Goal: Task Accomplishment & Management: Manage account settings

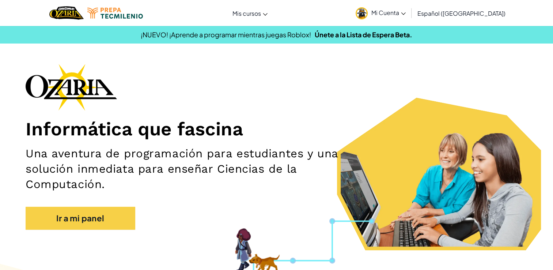
click at [466, 18] on link "Español ([GEOGRAPHIC_DATA])" at bounding box center [461, 13] width 95 height 20
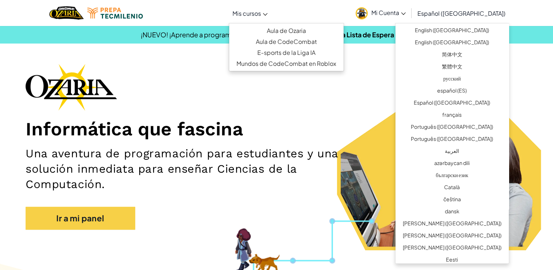
click at [267, 7] on link "Mis cursos" at bounding box center [250, 13] width 42 height 20
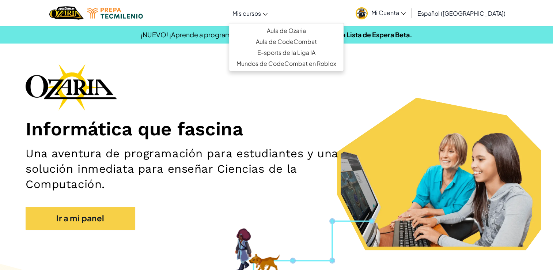
click at [267, 7] on link "Mis cursos" at bounding box center [250, 13] width 42 height 20
click at [261, 11] on span "Mis cursos" at bounding box center [247, 14] width 29 height 8
click at [271, 12] on link "Mis cursos" at bounding box center [250, 13] width 42 height 20
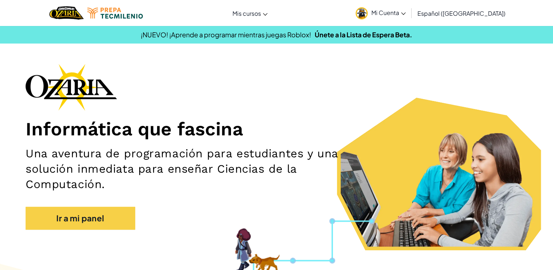
click at [395, 13] on span "Mi Cuenta" at bounding box center [388, 13] width 34 height 8
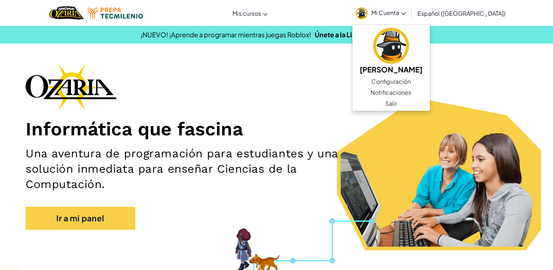
click at [321, 90] on div "Informática que fascina Una aventura de programación para estudiantes y una sol…" at bounding box center [277, 150] width 502 height 173
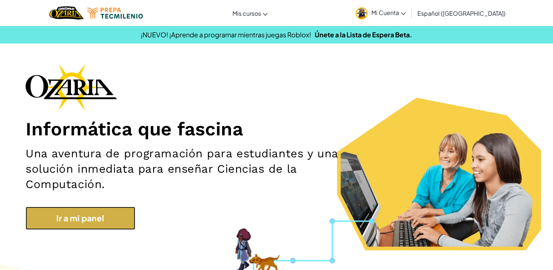
click at [95, 212] on link "Ir a mi panel" at bounding box center [81, 218] width 110 height 23
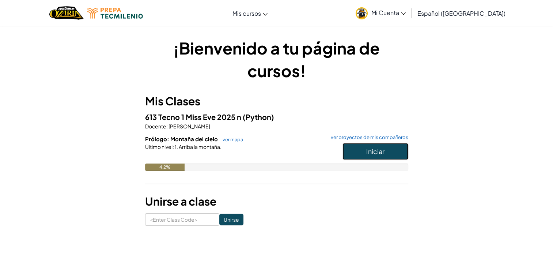
click at [381, 149] on span "Iniciar" at bounding box center [375, 151] width 18 height 8
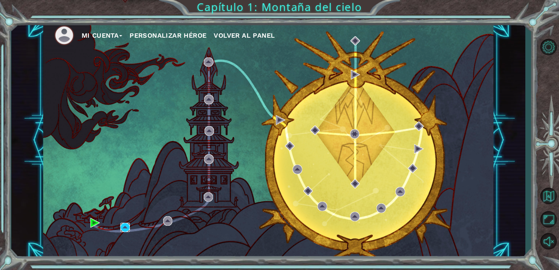
click at [125, 228] on img at bounding box center [125, 228] width 10 height 10
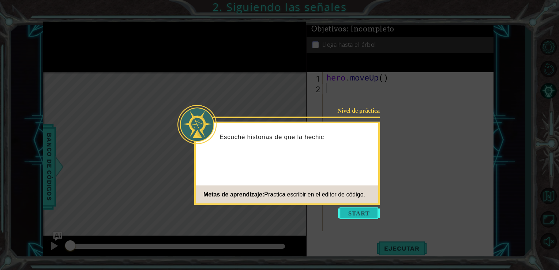
click at [370, 211] on button "Start" at bounding box center [359, 213] width 42 height 12
click at [370, 211] on icon at bounding box center [279, 135] width 559 height 270
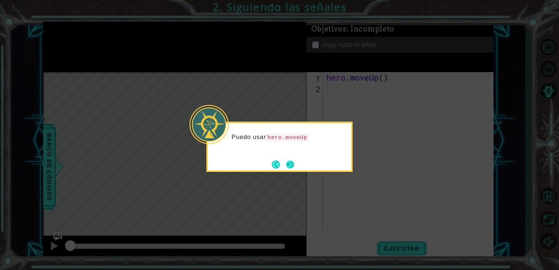
click at [290, 160] on button "Next" at bounding box center [290, 164] width 8 height 8
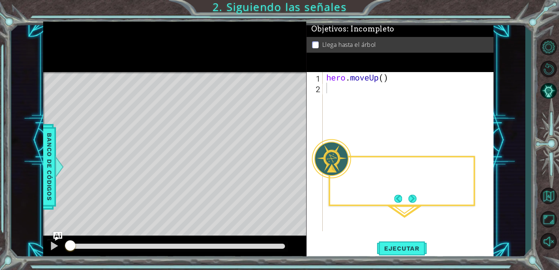
click at [290, 160] on div "Level Map" at bounding box center [212, 179] width 338 height 215
click at [344, 93] on div "hero . moveUp ( )" at bounding box center [410, 162] width 171 height 180
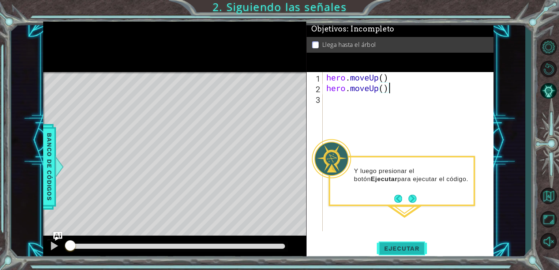
type textarea "hero.moveUp()"
click at [397, 250] on span "Ejecutar" at bounding box center [402, 248] width 50 height 7
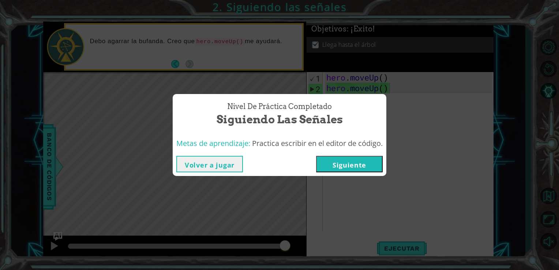
click at [367, 157] on button "Siguiente" at bounding box center [349, 164] width 67 height 16
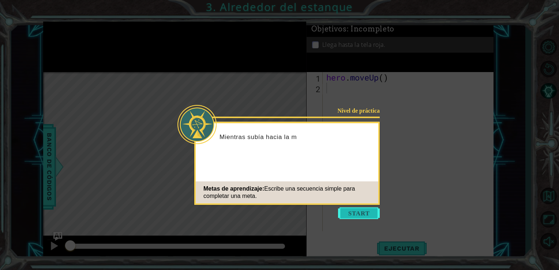
click at [365, 216] on button "Start" at bounding box center [359, 213] width 42 height 12
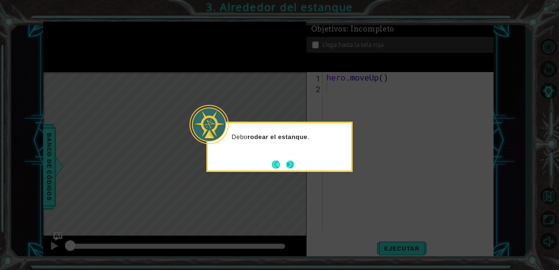
click at [291, 167] on button "Next" at bounding box center [290, 164] width 8 height 8
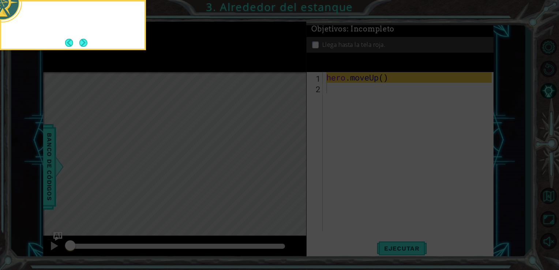
click at [291, 167] on icon at bounding box center [279, 135] width 559 height 270
drag, startPoint x: 291, startPoint y: 167, endPoint x: 309, endPoint y: 140, distance: 32.8
click at [309, 140] on icon at bounding box center [279, 135] width 559 height 270
click at [79, 41] on button "Next" at bounding box center [83, 43] width 8 height 8
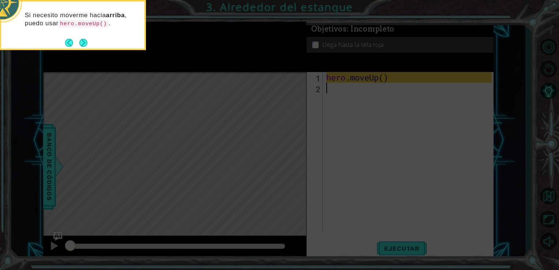
click at [78, 41] on button "Back" at bounding box center [72, 43] width 14 height 8
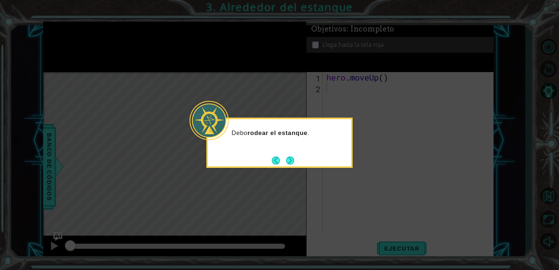
click at [78, 41] on icon at bounding box center [279, 135] width 559 height 270
drag, startPoint x: 78, startPoint y: 41, endPoint x: 291, endPoint y: 163, distance: 245.5
click at [291, 163] on body "1 ההההההההההההההההההההההההההההההההההההההההההההההההההההההההההההההההההההההההההההה…" at bounding box center [279, 135] width 559 height 270
click at [291, 163] on button "Next" at bounding box center [290, 160] width 8 height 8
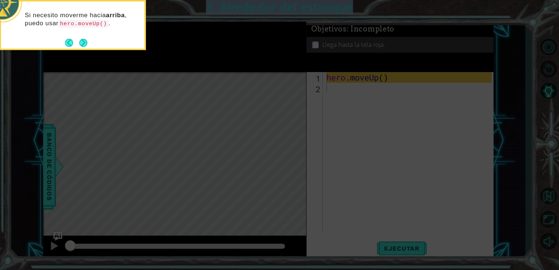
click at [291, 163] on icon at bounding box center [279, 135] width 559 height 270
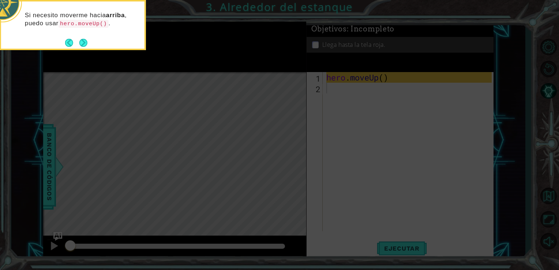
click at [291, 163] on icon at bounding box center [279, 135] width 559 height 270
drag, startPoint x: 291, startPoint y: 163, endPoint x: 90, endPoint y: 4, distance: 257.2
click at [90, 4] on body "1 ההההההההההההההההההההההההההההההההההההההההההההההההההההההההההההההההההההההההההההה…" at bounding box center [279, 135] width 559 height 270
click at [86, 44] on button "Next" at bounding box center [83, 43] width 8 height 8
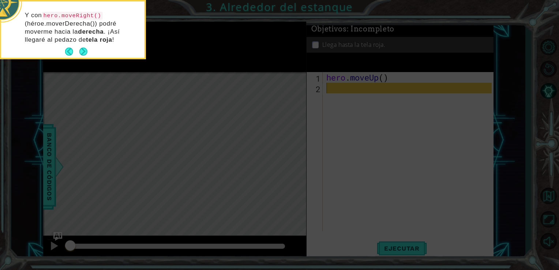
click at [86, 44] on div "Y con hero.moveRight() (héroe.moverDerecha()) podré moverme hacia la derecha . …" at bounding box center [72, 30] width 143 height 53
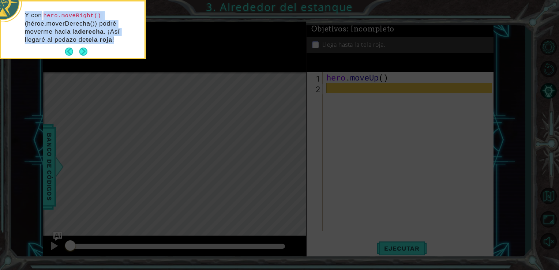
click at [86, 44] on div "Y con hero.moveRight() (héroe.moverDerecha()) podré moverme hacia la derecha . …" at bounding box center [72, 30] width 143 height 53
drag, startPoint x: 86, startPoint y: 44, endPoint x: 88, endPoint y: 53, distance: 9.4
click at [88, 53] on div "Y con hero.moveRight() (héroe.moverDerecha()) podré moverme hacia la derecha . …" at bounding box center [72, 29] width 143 height 56
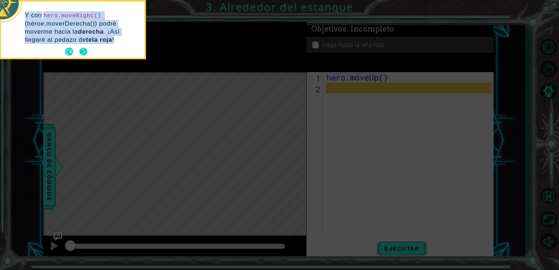
click at [87, 53] on button "Next" at bounding box center [83, 52] width 8 height 8
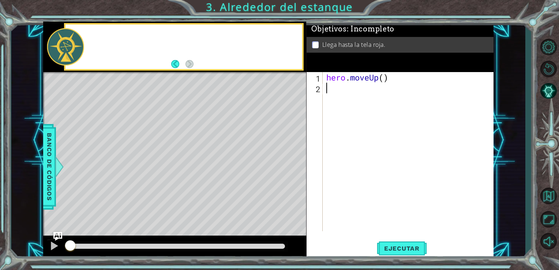
click at [88, 53] on div at bounding box center [193, 47] width 218 height 18
click at [361, 83] on div "hero . moveUp ( )" at bounding box center [410, 162] width 171 height 180
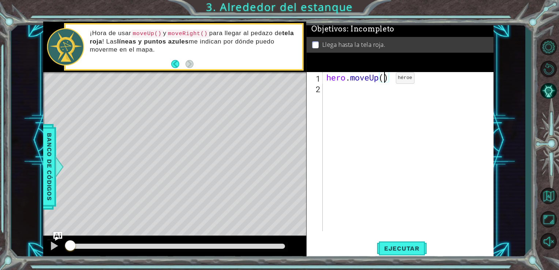
click at [384, 80] on div "hero . moveUp ( )" at bounding box center [410, 162] width 171 height 180
type textarea "hero.moveUp(3)"
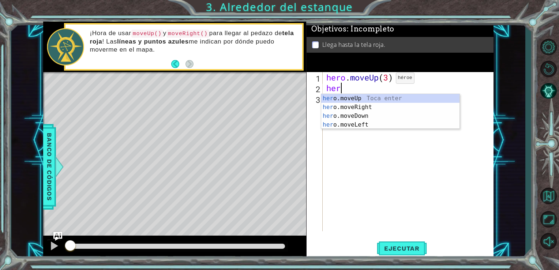
type textarea "heri"
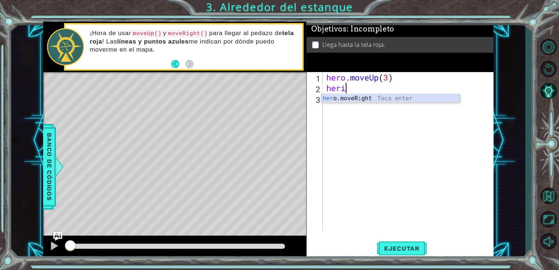
click at [385, 99] on div "her o.moveR i ght Toca enter" at bounding box center [390, 107] width 138 height 26
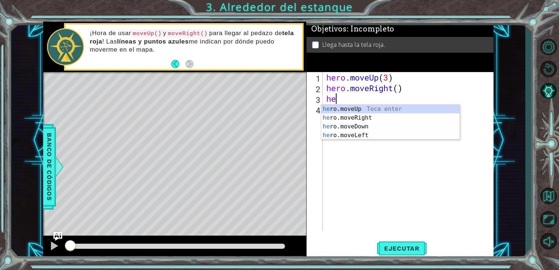
type textarea "her"
click at [382, 109] on div "her o.moveUp Toca enter her o.moveRight Toca enter her o.moveDown Toca enter he…" at bounding box center [390, 131] width 138 height 53
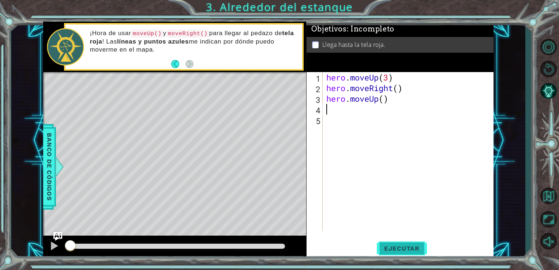
click at [415, 249] on span "Ejecutar" at bounding box center [402, 248] width 50 height 7
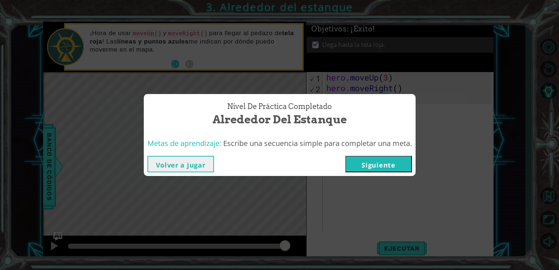
click at [380, 166] on button "Siguiente" at bounding box center [378, 164] width 67 height 16
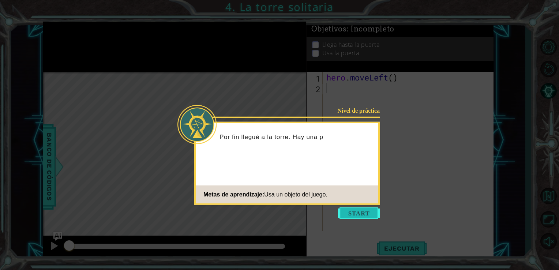
click at [372, 213] on button "Start" at bounding box center [359, 213] width 42 height 12
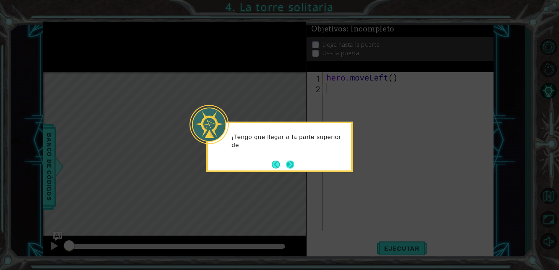
click at [283, 159] on footer at bounding box center [283, 164] width 22 height 11
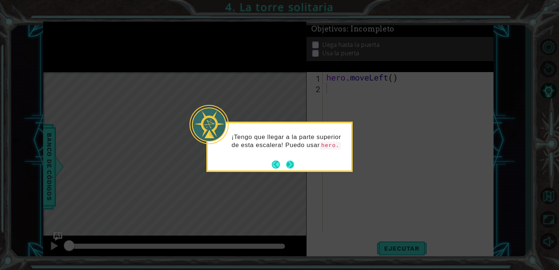
click at [283, 159] on footer at bounding box center [283, 164] width 22 height 11
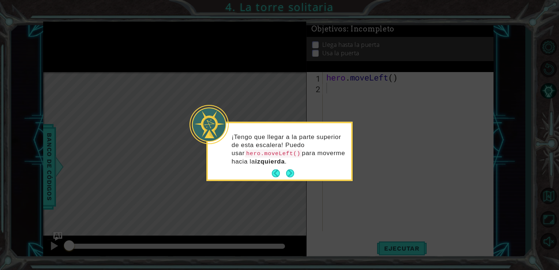
click at [292, 165] on p "¡Tengo que llegar a la parte superior de esta escalera! Puedo usar hero.moveLef…" at bounding box center [288, 149] width 114 height 33
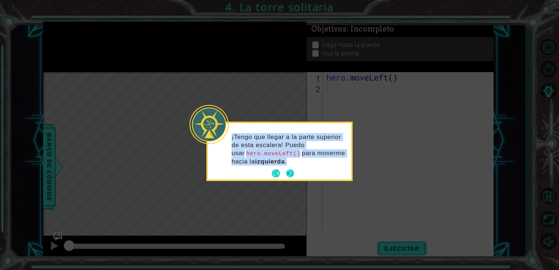
drag, startPoint x: 292, startPoint y: 165, endPoint x: 291, endPoint y: 173, distance: 8.6
click at [291, 173] on div "¡Tengo que llegar a la parte superior de esta escalera! Puedo usar hero.moveLef…" at bounding box center [279, 151] width 143 height 56
click at [291, 173] on button "Next" at bounding box center [290, 173] width 8 height 8
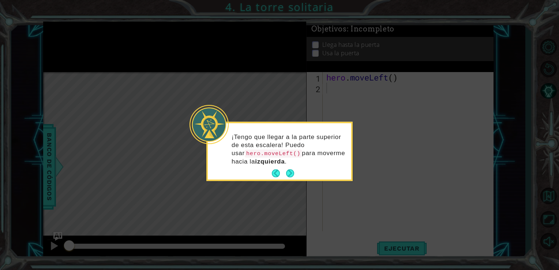
click at [291, 173] on icon at bounding box center [279, 135] width 559 height 270
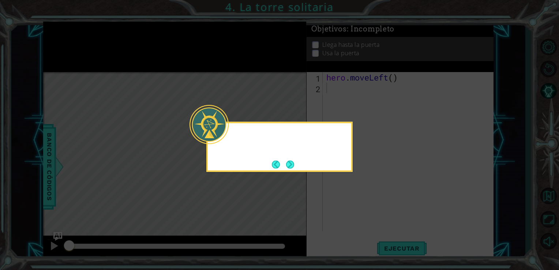
click at [291, 173] on icon at bounding box center [279, 135] width 559 height 270
drag, startPoint x: 291, startPoint y: 173, endPoint x: 290, endPoint y: 166, distance: 7.0
click at [290, 166] on body "1 ההההההההההההההההההההההההההההההההההההההההההההההההההההההההההההההההההההההההההההה…" at bounding box center [279, 135] width 559 height 270
click at [290, 166] on button "Next" at bounding box center [290, 164] width 8 height 8
click at [290, 166] on icon at bounding box center [279, 135] width 559 height 270
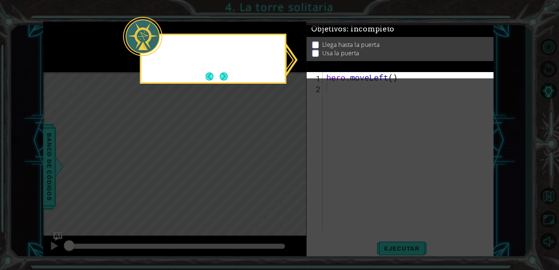
click at [290, 166] on icon at bounding box center [279, 135] width 559 height 270
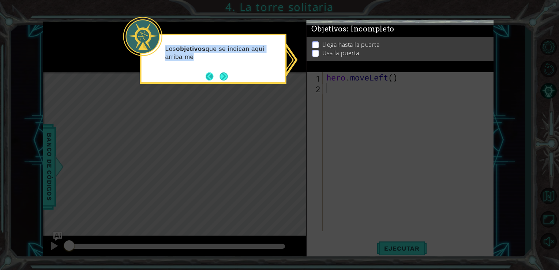
drag, startPoint x: 290, startPoint y: 166, endPoint x: 217, endPoint y: 75, distance: 117.0
click at [217, 75] on body "1 ההההההההההההההההההההההההההההההההההההההההההההההההההההההההההההההההההההההההההההה…" at bounding box center [279, 135] width 559 height 270
click at [217, 75] on button "Back" at bounding box center [212, 76] width 14 height 8
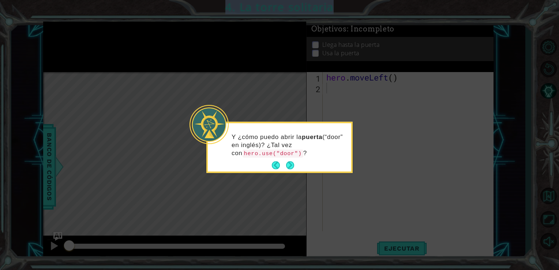
click at [217, 75] on icon at bounding box center [279, 135] width 559 height 270
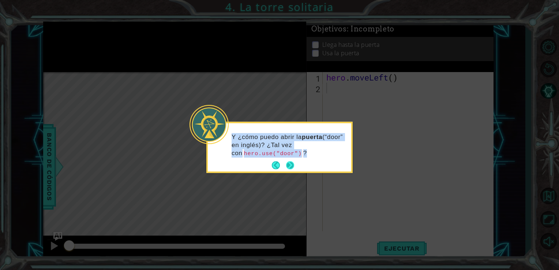
drag, startPoint x: 217, startPoint y: 75, endPoint x: 289, endPoint y: 163, distance: 113.5
click at [289, 163] on body "1 ההההההההההההההההההההההההההההההההההההההההההההההההההההההההההההההההההההההההההההה…" at bounding box center [279, 135] width 559 height 270
click at [289, 163] on button "Next" at bounding box center [290, 165] width 8 height 8
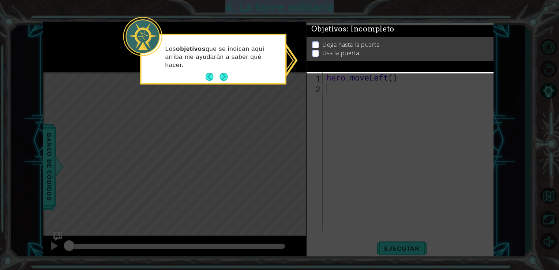
click at [289, 163] on icon at bounding box center [279, 135] width 559 height 270
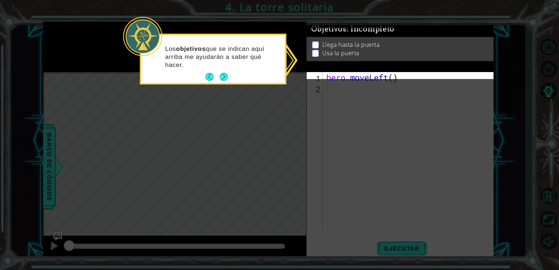
click at [289, 163] on icon at bounding box center [279, 135] width 559 height 270
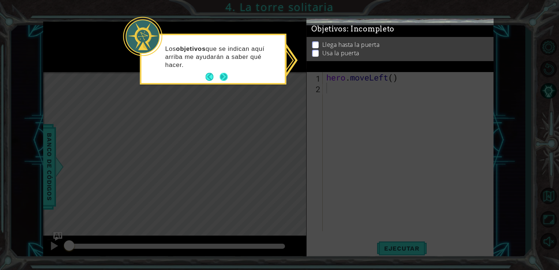
click at [225, 76] on button "Next" at bounding box center [224, 77] width 8 height 8
click at [225, 76] on icon at bounding box center [279, 135] width 559 height 270
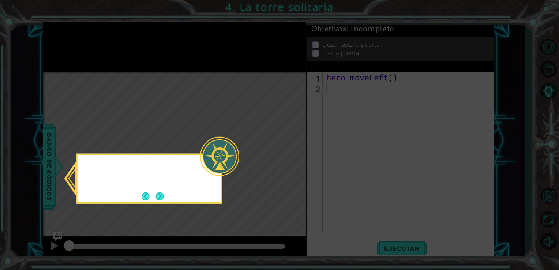
click at [225, 76] on icon at bounding box center [279, 135] width 559 height 270
click at [156, 192] on button "Next" at bounding box center [160, 196] width 8 height 8
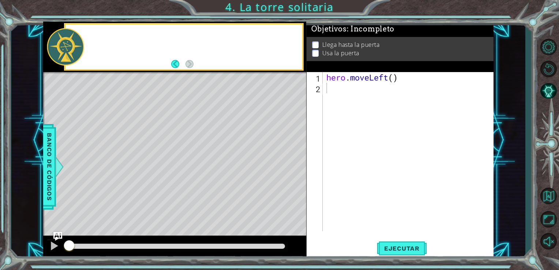
click at [155, 191] on div "Level Map" at bounding box center [212, 179] width 338 height 215
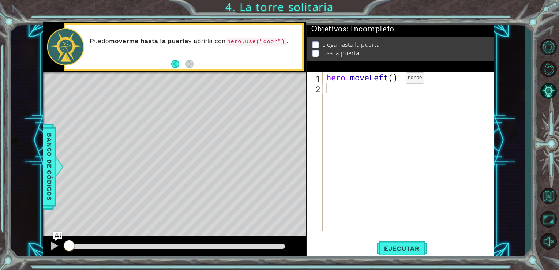
drag, startPoint x: 155, startPoint y: 191, endPoint x: 393, endPoint y: 79, distance: 262.8
click at [393, 79] on div "1 ההההההההההההההההההההההההההההההההההההההההההההההההההההההההההההההההההההההההההההה…" at bounding box center [268, 140] width 450 height 237
click at [393, 79] on div "hero . moveLeft ( )" at bounding box center [410, 162] width 171 height 180
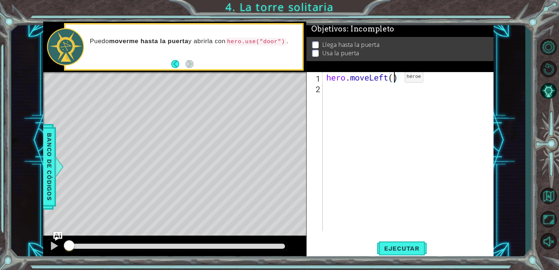
type textarea "hero.moveLeft(2)"
click at [366, 87] on div "hero . moveLeft ( 2 )" at bounding box center [410, 162] width 171 height 180
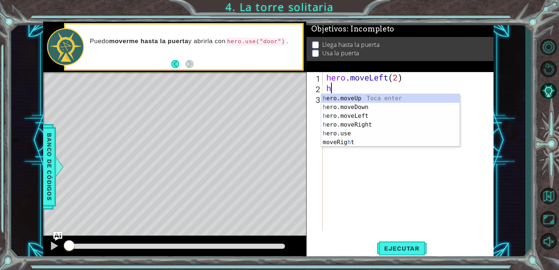
type textarea "he"
click at [367, 101] on div "he ro.moveUp Toca enter he ro.moveDown Toca enter he ro.moveLeft Toca enter he …" at bounding box center [390, 124] width 138 height 61
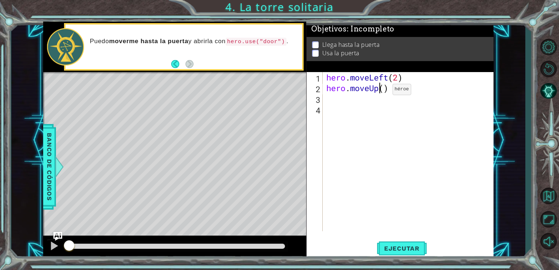
click at [381, 91] on div "hero . moveLeft ( 2 ) hero . moveUp ( )" at bounding box center [410, 162] width 171 height 180
type textarea "hero.moveUp(2)"
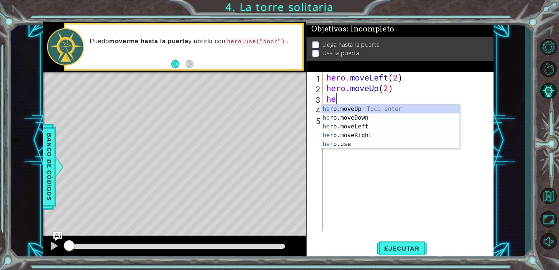
type textarea "her"
click at [376, 137] on div "her o.moveUp Toca enter her o.moveDown Toca enter her o.moveLeft [PERSON_NAME] …" at bounding box center [390, 135] width 138 height 61
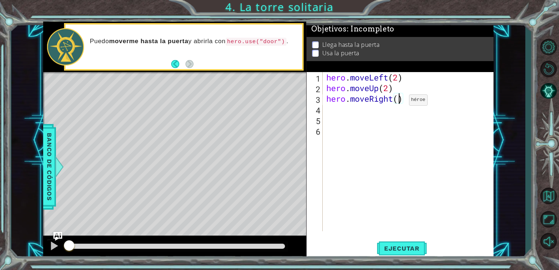
click at [397, 102] on div "hero . moveLeft ( 2 ) hero . moveUp ( 2 ) hero . moveRight ( )" at bounding box center [410, 162] width 171 height 180
type textarea "hero.moveRight(2)"
click at [389, 112] on div "hero . moveLeft ( 2 ) hero . moveUp ( 2 ) hero . moveRight ( 2 )" at bounding box center [410, 162] width 171 height 180
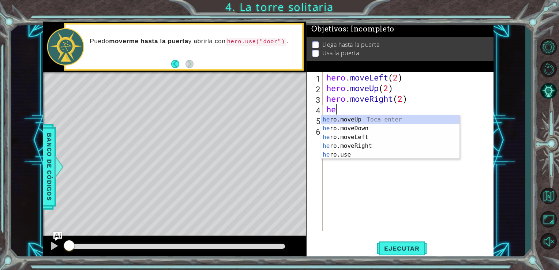
scroll to position [0, 0]
type textarea "hero"
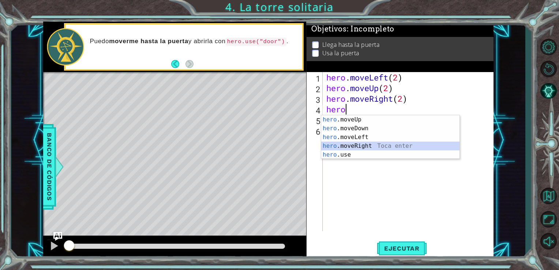
click at [390, 149] on div "hero .moveUp Toca enter hero .moveDown Toca enter hero .moveLeft Toca enter her…" at bounding box center [390, 145] width 138 height 61
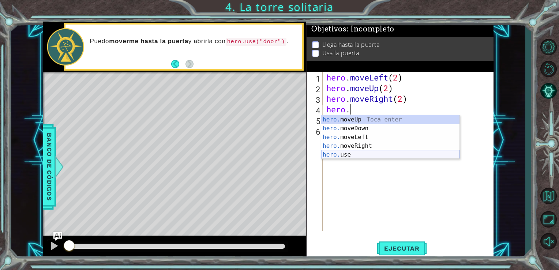
click at [399, 151] on div "hero. moveUp Toca enter hero. moveDown Toca enter hero. moveLeft Toca enter her…" at bounding box center [390, 145] width 138 height 61
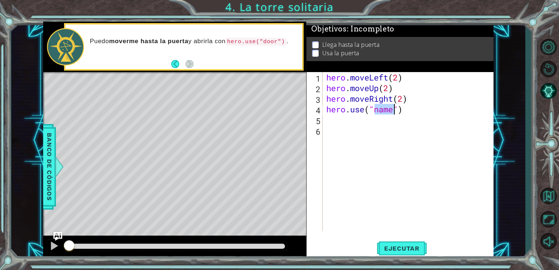
type textarea "hero.use(")"
click at [396, 117] on div "hero . moveLeft ( 2 ) hero . moveUp ( 2 ) hero . moveRight ( 2 ) hero . use ( ")" at bounding box center [410, 162] width 171 height 180
click at [394, 115] on div "hero . moveLeft ( 2 ) hero . moveUp ( 2 ) hero . moveRight ( 2 ) hero . use ( ")" at bounding box center [410, 162] width 171 height 180
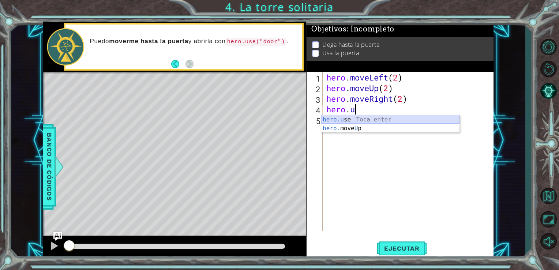
click at [396, 119] on div "hero.u se Toca enter hero. move U p Toca enter" at bounding box center [390, 132] width 138 height 35
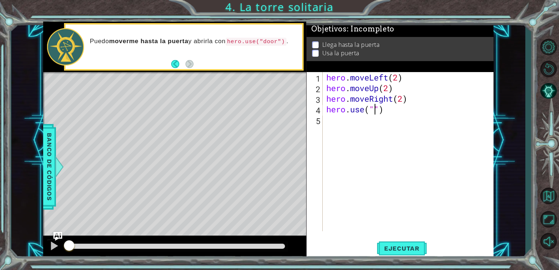
type textarea "hero.use(")"
click at [396, 119] on div "hero . moveLeft ( 2 ) hero . moveUp ( 2 ) hero . moveRight ( 2 ) hero . use ( ")" at bounding box center [410, 162] width 171 height 180
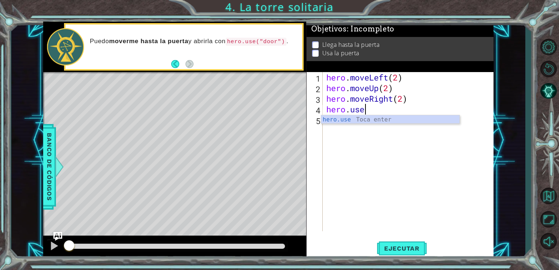
click at [396, 119] on div "hero.use Toca enter" at bounding box center [390, 128] width 138 height 26
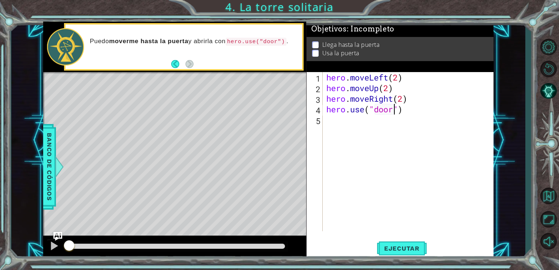
scroll to position [0, 3]
type textarea "hero.use("door")"
click at [410, 248] on span "Ejecutar" at bounding box center [402, 248] width 50 height 7
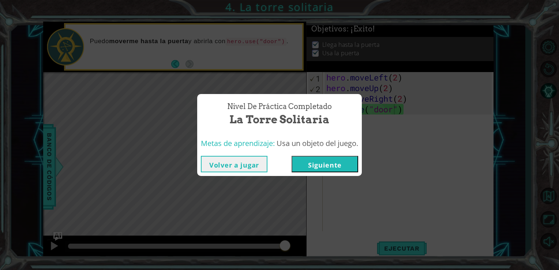
click at [311, 162] on button "Siguiente" at bounding box center [324, 164] width 67 height 16
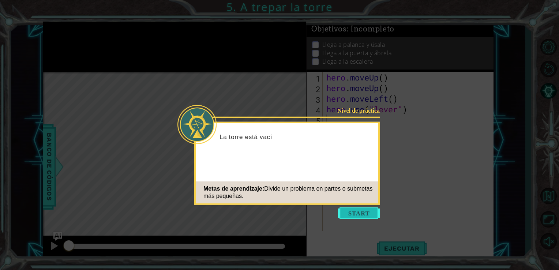
click at [346, 212] on button "Start" at bounding box center [359, 213] width 42 height 12
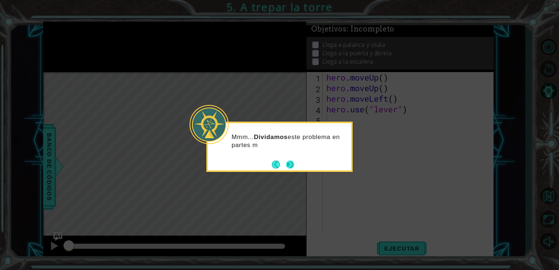
click at [288, 162] on button "Next" at bounding box center [290, 164] width 8 height 8
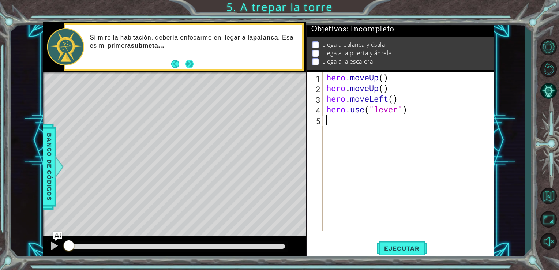
click at [189, 63] on button "Next" at bounding box center [189, 64] width 8 height 8
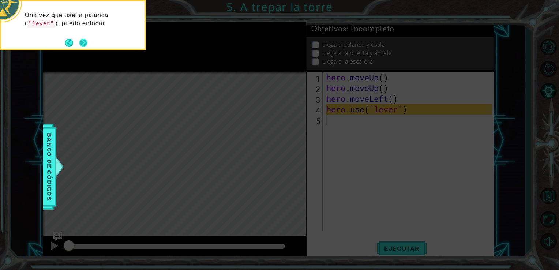
click at [83, 43] on button "Next" at bounding box center [83, 43] width 8 height 8
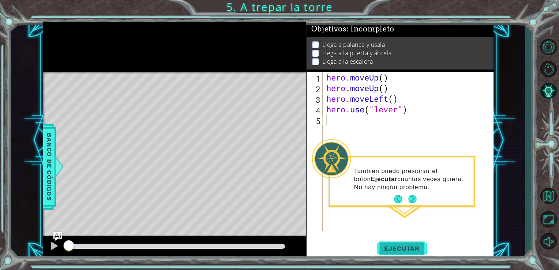
click at [396, 245] on span "Ejecutar" at bounding box center [402, 248] width 50 height 7
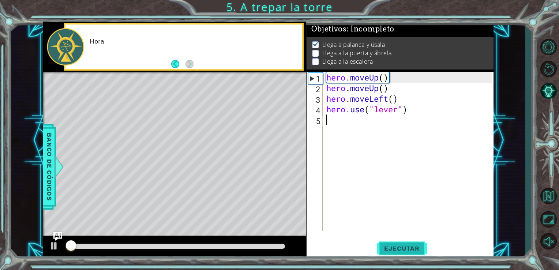
scroll to position [3, 0]
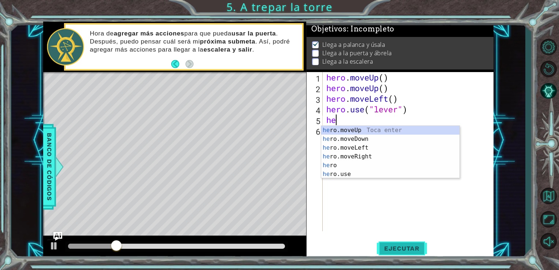
type textarea "hero"
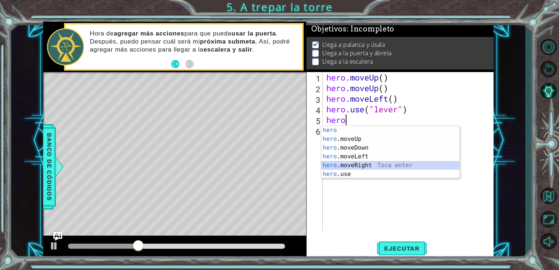
click at [406, 166] on div "hero Toca enter hero .moveUp Toca enter hero .moveDown Toca enter hero .moveLef…" at bounding box center [390, 161] width 138 height 70
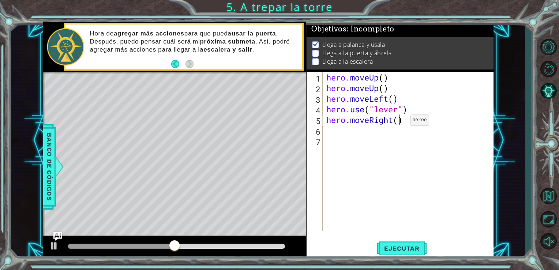
click at [399, 122] on div "hero . moveUp ( ) hero . moveUp ( ) hero . moveLeft ( ) hero . use ( "lever" ) …" at bounding box center [410, 162] width 171 height 180
type textarea "hero.moveRight(3)"
click at [401, 129] on div "hero . moveUp ( ) hero . moveUp ( ) hero . moveLeft ( ) hero . use ( "lever" ) …" at bounding box center [410, 162] width 171 height 180
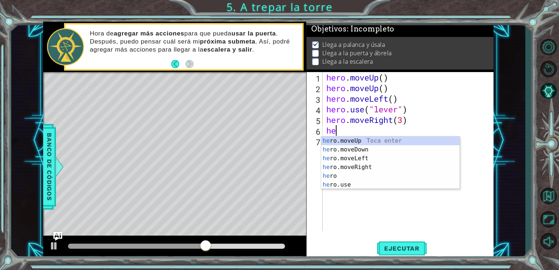
scroll to position [0, 0]
click at [377, 181] on div "hero Toca enter hero .moveUp Toca enter hero .moveDown Toca enter hero .moveLef…" at bounding box center [390, 171] width 138 height 70
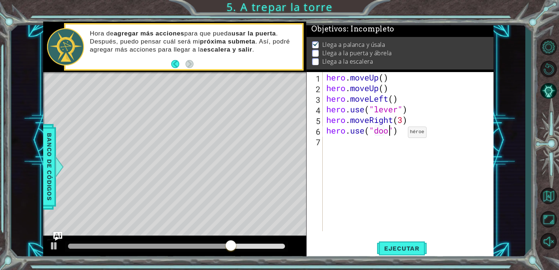
type textarea "hero.use("door")"
click at [353, 147] on div "hero . moveUp ( ) hero . moveUp ( ) hero . moveLeft ( ) hero . use ( "lever" ) …" at bounding box center [410, 162] width 171 height 180
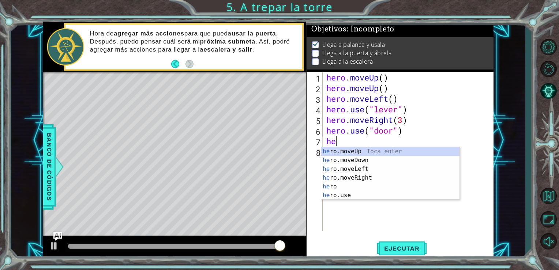
type textarea "her"
click at [357, 154] on div "her o.moveUp Toca enter her o.moveDown Toca enter her o.moveLeft [PERSON_NAME] …" at bounding box center [390, 182] width 138 height 70
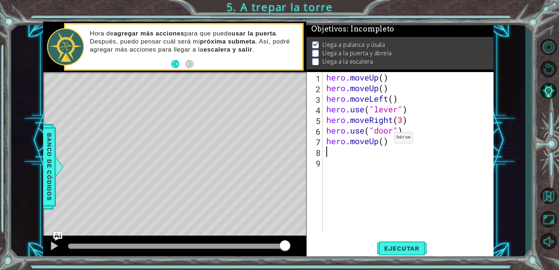
click at [383, 139] on div "hero . moveUp ( ) hero . moveUp ( ) hero . moveLeft ( ) hero . use ( "lever" ) …" at bounding box center [410, 162] width 171 height 180
type textarea "hero.moveUp(2)"
click at [367, 156] on div "hero . moveUp ( ) hero . moveUp ( ) hero . moveLeft ( ) hero . use ( "lever" ) …" at bounding box center [410, 162] width 171 height 180
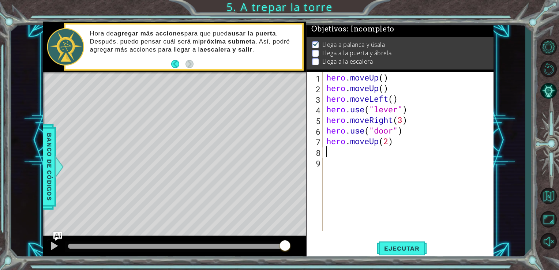
type textarea "h"
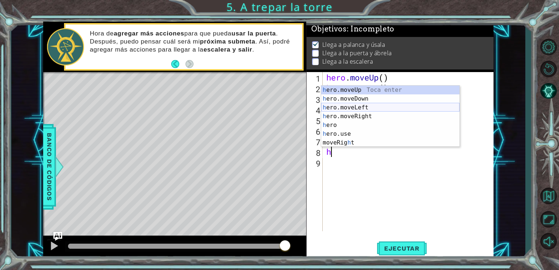
click at [400, 107] on div "h ero.moveUp Toca enter h ero.moveDown Toca enter h ero.moveLeft Toca enter h e…" at bounding box center [390, 125] width 138 height 79
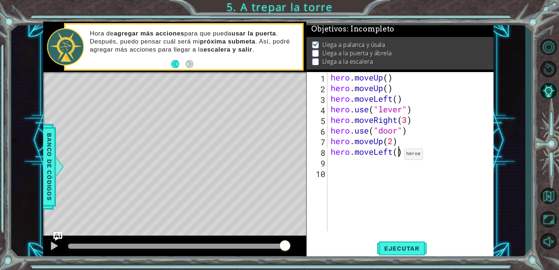
click at [397, 156] on div "hero . moveUp ( ) hero . moveUp ( ) hero . moveLeft ( ) hero . use ( "lever" ) …" at bounding box center [412, 162] width 166 height 180
click at [393, 152] on div "hero . moveUp ( ) hero . moveUp ( ) hero . moveLeft ( ) hero . use ( "lever" ) …" at bounding box center [412, 162] width 166 height 180
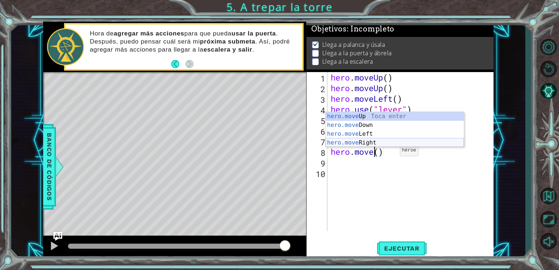
click at [404, 141] on div "hero.move Up Toca enter hero.move Down Toca enter hero.move Left Toca enter her…" at bounding box center [394, 138] width 138 height 53
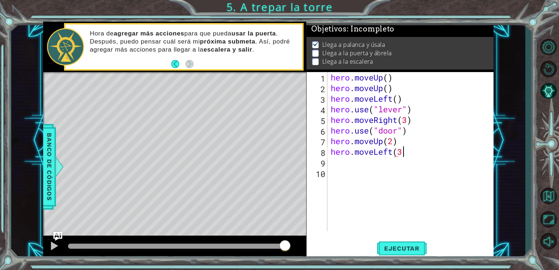
scroll to position [0, 3]
type textarea "hero.moveLeft(3)"
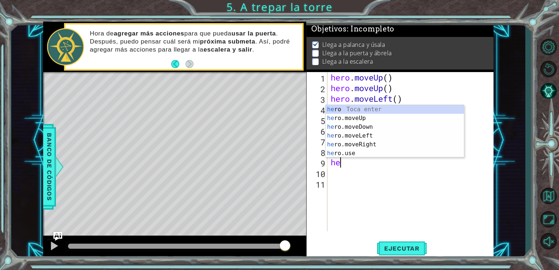
scroll to position [0, 0]
type textarea "hero"
click at [419, 115] on div "hero Toca enter hero .moveUp Toca enter hero .moveDown Toca enter hero .moveLef…" at bounding box center [394, 140] width 138 height 70
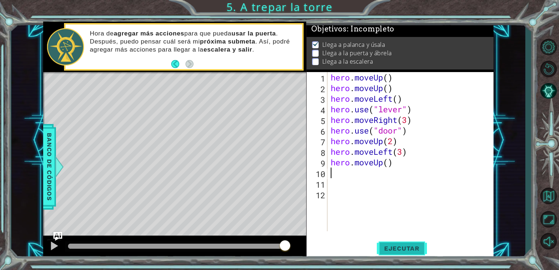
click at [397, 248] on span "Ejecutar" at bounding box center [402, 248] width 50 height 7
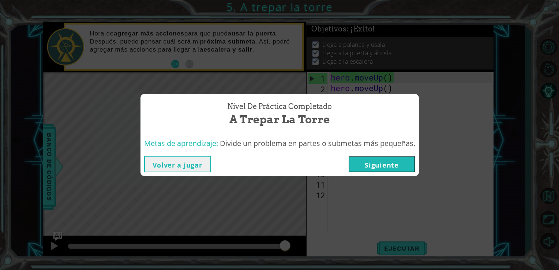
click at [407, 162] on button "Siguiente" at bounding box center [381, 164] width 67 height 16
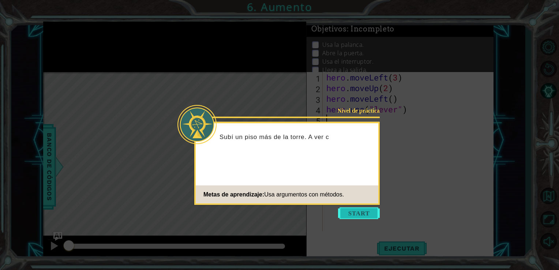
click at [348, 216] on button "Start" at bounding box center [359, 213] width 42 height 12
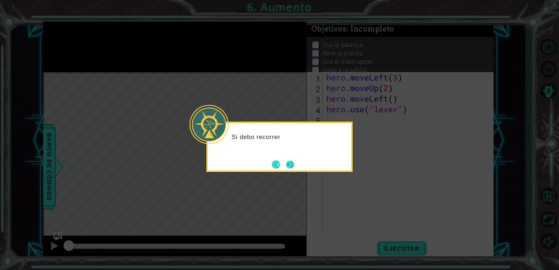
click at [294, 163] on button "Next" at bounding box center [290, 164] width 8 height 8
click at [294, 163] on icon at bounding box center [279, 135] width 559 height 270
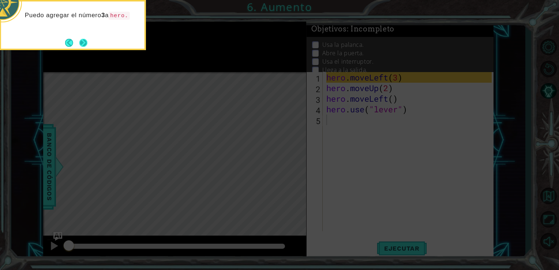
click at [82, 43] on button "Next" at bounding box center [83, 43] width 8 height 8
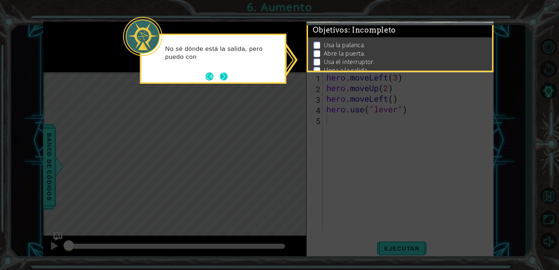
click at [227, 75] on button "Next" at bounding box center [223, 76] width 8 height 8
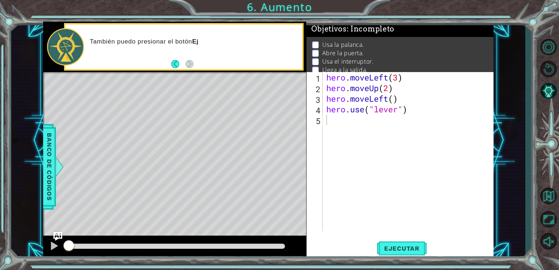
click at [194, 68] on div "También puedo presionar el botón Ej" at bounding box center [183, 46] width 237 height 45
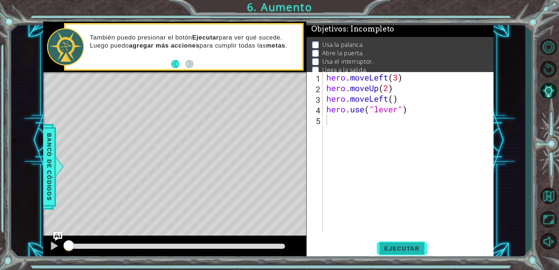
click at [385, 250] on span "Ejecutar" at bounding box center [402, 248] width 50 height 7
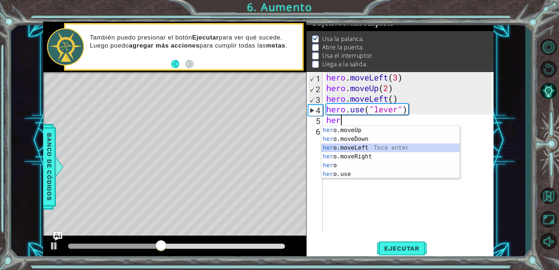
click at [398, 144] on div "her o.moveUp Toca enter her o.moveDown Toca enter her o.moveLeft [PERSON_NAME] …" at bounding box center [390, 161] width 138 height 70
type textarea "hero.moveLeft(1)"
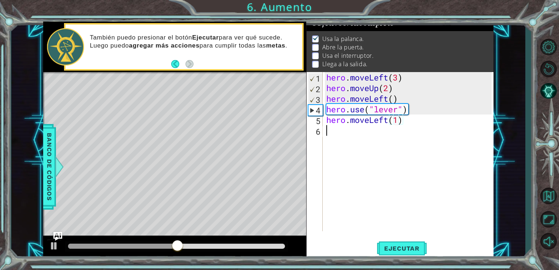
click at [393, 136] on div "hero . moveLeft ( 3 ) hero . moveUp ( 2 ) hero . moveLeft ( ) hero . use ( "lev…" at bounding box center [410, 162] width 171 height 180
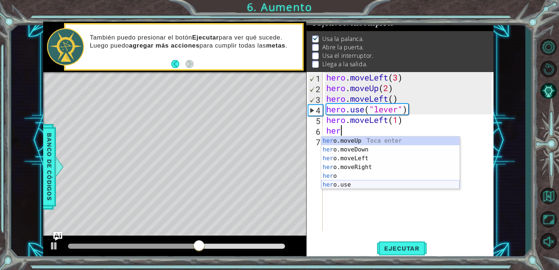
click at [370, 185] on div "her o.moveUp Toca enter her o.moveDown Toca enter her o.moveLeft [PERSON_NAME] …" at bounding box center [390, 171] width 138 height 70
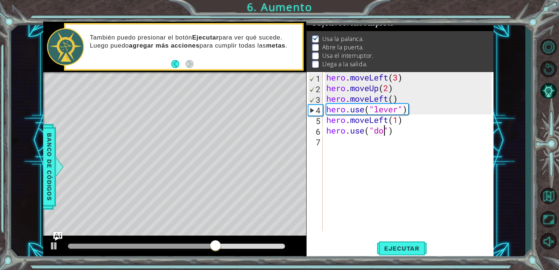
type textarea "hero.use("door")"
click at [362, 136] on div "hero . moveLeft ( 3 ) hero . moveUp ( 2 ) hero . moveLeft ( ) hero . use ( "lev…" at bounding box center [410, 162] width 171 height 180
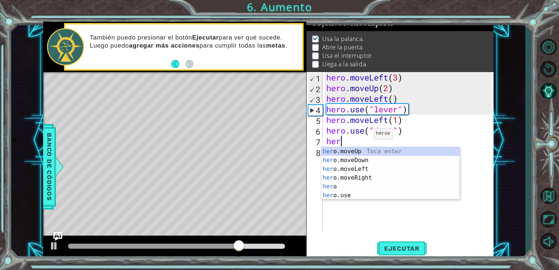
scroll to position [0, 0]
click at [367, 153] on div "her o.moveUp Toca enter her o.moveDown Toca enter her o.moveLeft [PERSON_NAME] …" at bounding box center [390, 182] width 138 height 70
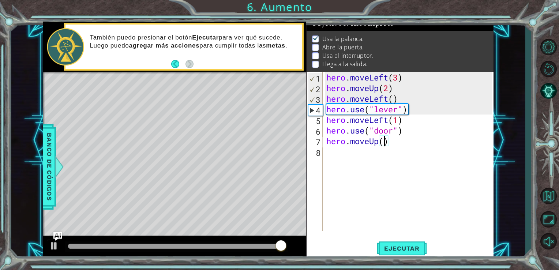
type textarea "hero.moveUp(2)"
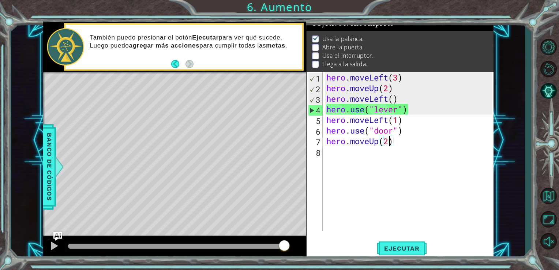
click at [367, 153] on div "hero . moveLeft ( 3 ) hero . moveUp ( 2 ) hero . moveLeft ( ) hero . use ( "lev…" at bounding box center [410, 162] width 171 height 180
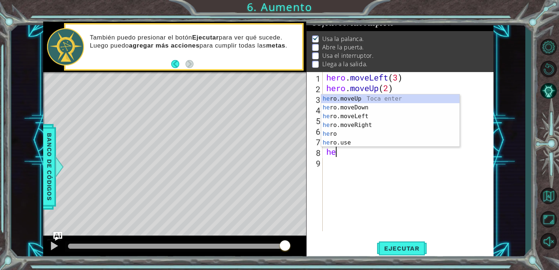
scroll to position [0, 0]
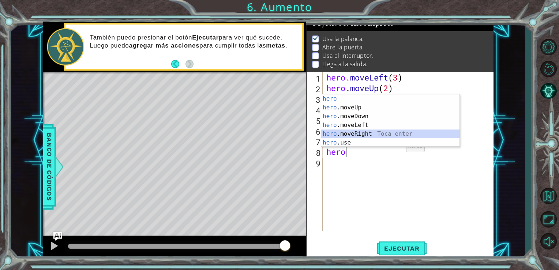
click at [405, 133] on div "hero Toca enter hero .moveUp Toca enter hero .moveDown Toca enter hero .moveLef…" at bounding box center [390, 129] width 138 height 70
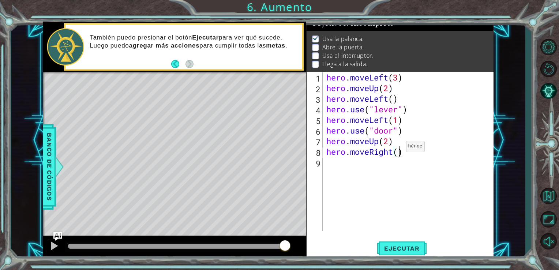
type textarea "hero.moveRight(2)"
click at [370, 165] on div "hero . moveLeft ( 3 ) hero . moveUp ( 2 ) hero . moveLeft ( ) hero . use ( "lev…" at bounding box center [410, 162] width 171 height 180
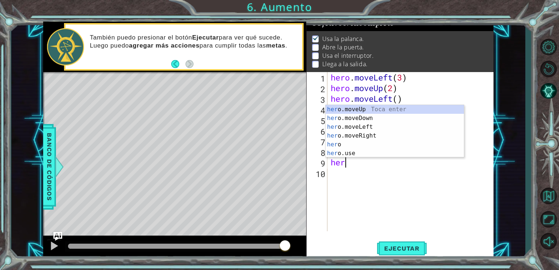
scroll to position [0, 0]
click at [374, 154] on div "her o.moveUp Toca enter her o.moveDown Toca enter her o.moveLeft [PERSON_NAME] …" at bounding box center [394, 140] width 138 height 70
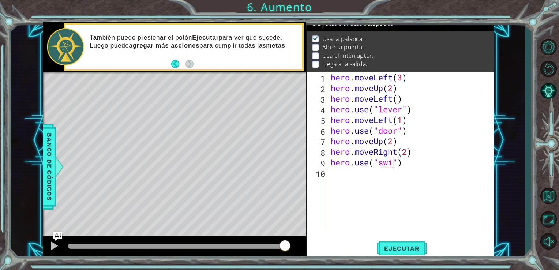
scroll to position [0, 3]
type textarea "hero.use("switch")"
click at [364, 172] on div "hero . moveLeft ( 3 ) hero . moveUp ( 2 ) hero . moveLeft ( ) hero . use ( "lev…" at bounding box center [412, 162] width 166 height 180
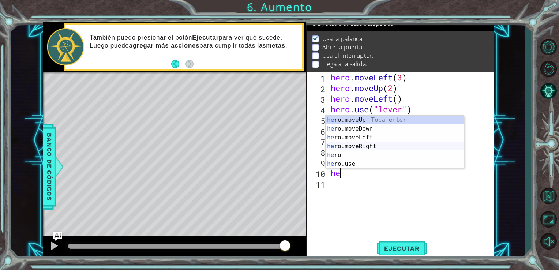
click at [389, 148] on div "he ro.moveUp Toca enter he ro.moveDown Toca enter he ro.moveLeft Toca enter he …" at bounding box center [394, 151] width 138 height 70
type textarea "hero.moveRight(1)"
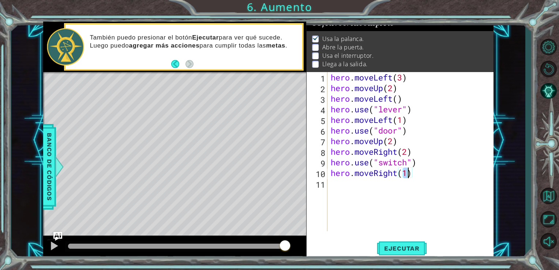
click at [347, 180] on div "hero . moveLeft ( 3 ) hero . moveUp ( 2 ) hero . moveLeft ( ) hero . use ( "lev…" at bounding box center [412, 162] width 166 height 180
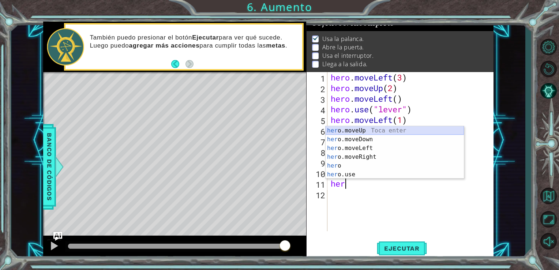
click at [392, 129] on div "her o.moveUp Toca enter her o.moveDown Toca enter her o.moveLeft [PERSON_NAME] …" at bounding box center [394, 161] width 138 height 70
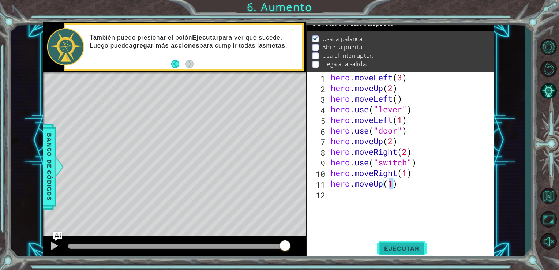
type textarea "hero.moveUp(1)"
click at [396, 249] on span "Ejecutar" at bounding box center [402, 248] width 50 height 7
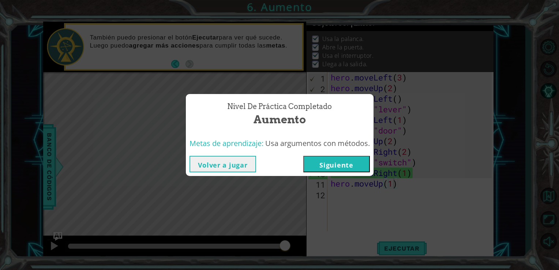
click at [367, 162] on button "Siguiente" at bounding box center [336, 164] width 67 height 16
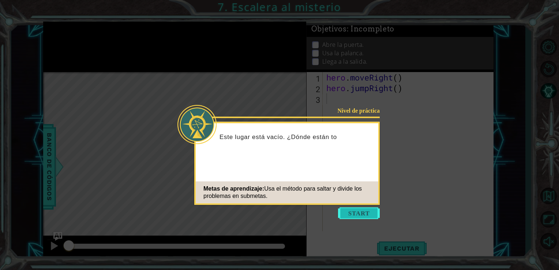
click at [361, 207] on button "Start" at bounding box center [359, 213] width 42 height 12
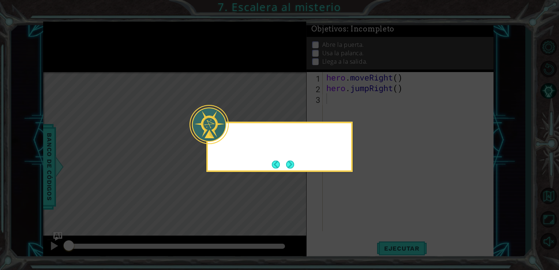
click at [361, 207] on icon at bounding box center [279, 135] width 559 height 270
click at [293, 166] on button "Next" at bounding box center [290, 164] width 8 height 8
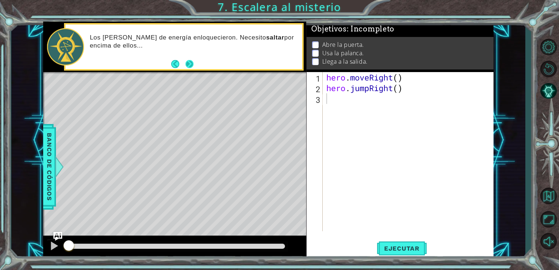
click at [189, 62] on button "Next" at bounding box center [189, 64] width 8 height 8
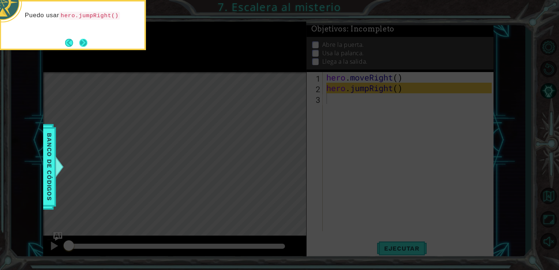
click at [83, 43] on button "Next" at bounding box center [83, 43] width 8 height 8
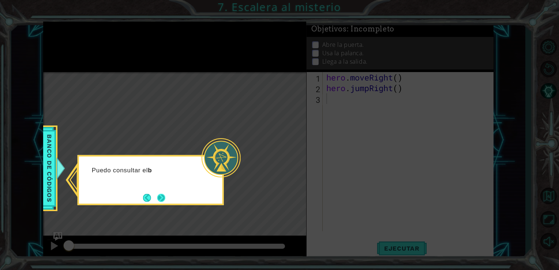
click at [162, 197] on button "Next" at bounding box center [161, 197] width 8 height 8
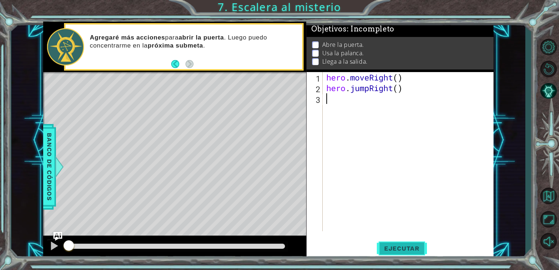
click at [390, 250] on span "Ejecutar" at bounding box center [402, 248] width 50 height 7
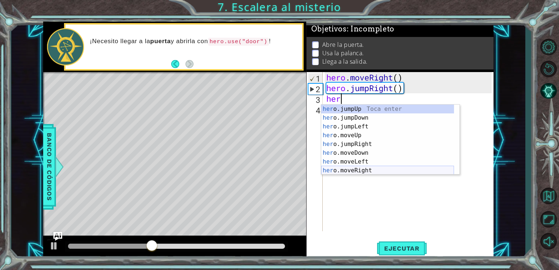
click at [392, 167] on div "her o.jumpUp Toca enter her o.jumpDown Toca enter her o.jumpLeft Toca enter her…" at bounding box center [387, 149] width 133 height 88
type textarea "hero.moveRight(1)"
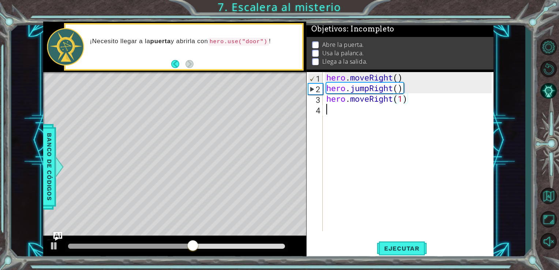
click at [367, 114] on div "hero . moveRight ( ) hero . jumpRight ( ) hero . moveRight ( 1 )" at bounding box center [410, 162] width 171 height 180
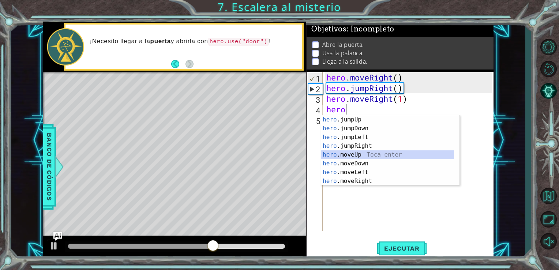
click at [367, 154] on div "hero .jumpUp Toca enter hero .jumpDown Toca enter hero .jumpLeft Toca enter her…" at bounding box center [387, 159] width 133 height 88
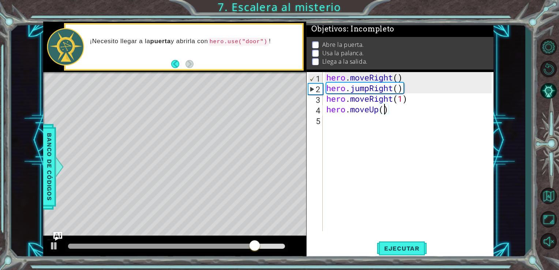
type textarea "hero.moveUp(3)"
click at [345, 122] on div "hero . moveRight ( ) hero . jumpRight ( ) hero . moveRight ( 1 ) hero . moveUp …" at bounding box center [410, 162] width 171 height 180
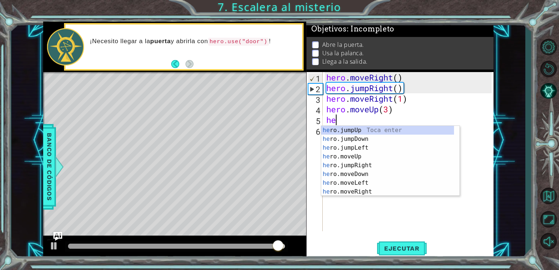
type textarea "her"
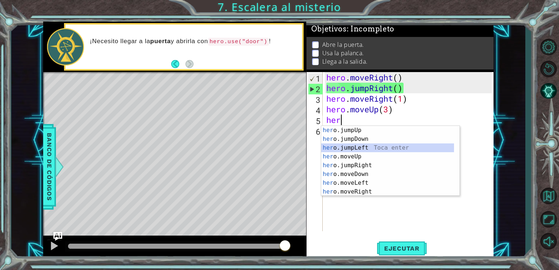
click at [358, 149] on div "her o.jumpUp Toca enter her o.jumpDown Toca enter her o.jumpLeft Toca enter her…" at bounding box center [387, 170] width 133 height 88
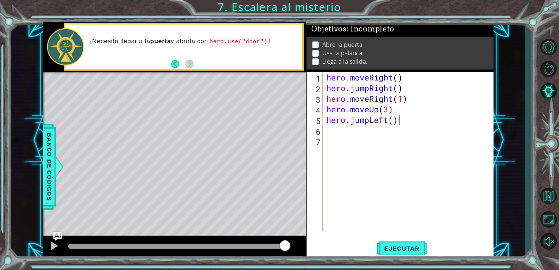
click at [396, 122] on div "hero . moveRight ( ) hero . jumpRight ( ) hero . moveRight ( 1 ) hero . moveUp …" at bounding box center [410, 162] width 171 height 180
click at [392, 122] on div "hero . moveRight ( ) hero . jumpRight ( ) hero . moveRight ( 1 ) hero . moveUp …" at bounding box center [410, 162] width 171 height 180
click at [370, 122] on div "hero . moveRight ( ) hero . jumpRight ( ) hero . moveRight ( 1 ) hero . moveUp …" at bounding box center [410, 162] width 171 height 180
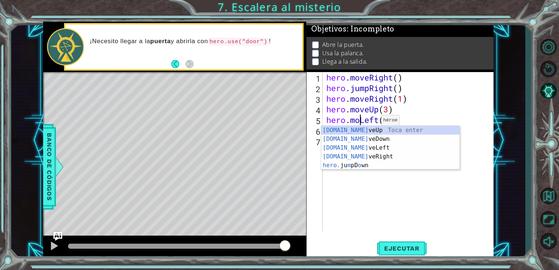
type textarea "hero.moveLeft(1)"
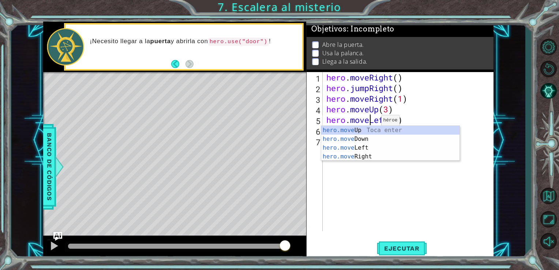
scroll to position [0, 1]
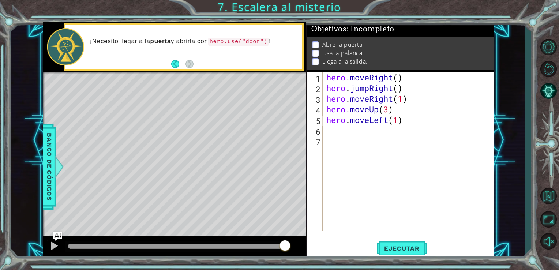
click at [419, 121] on div "hero . moveRight ( ) hero . jumpRight ( ) hero . moveRight ( 1 ) hero . moveUp …" at bounding box center [410, 162] width 171 height 180
click at [332, 134] on div "hero . moveRight ( ) hero . jumpRight ( ) hero . moveRight ( 1 ) hero . moveUp …" at bounding box center [410, 162] width 171 height 180
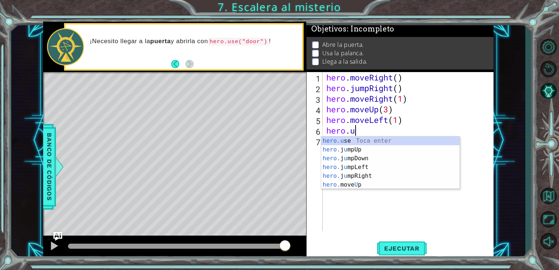
scroll to position [0, 1]
click at [379, 145] on div "hero.u se Toca enter hero. j u mpUp Toca enter hero. j u mpDown Toca enter hero…" at bounding box center [390, 171] width 138 height 70
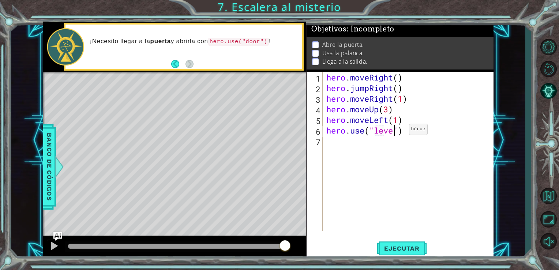
type textarea "hero.use("lever")"
click at [392, 141] on div "hero . moveRight ( ) hero . jumpRight ( ) hero . moveRight ( 1 ) hero . moveUp …" at bounding box center [410, 162] width 171 height 180
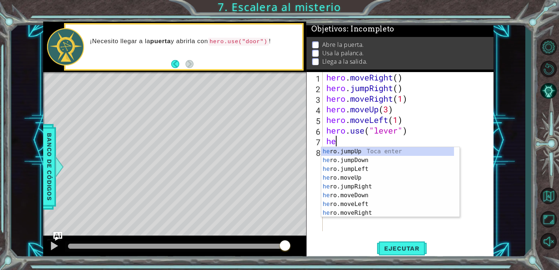
type textarea "her"
click at [383, 170] on div "her o.jumpUp Toca enter her o.jumpDown Toca enter her o.jumpLeft Toca enter her…" at bounding box center [387, 191] width 133 height 88
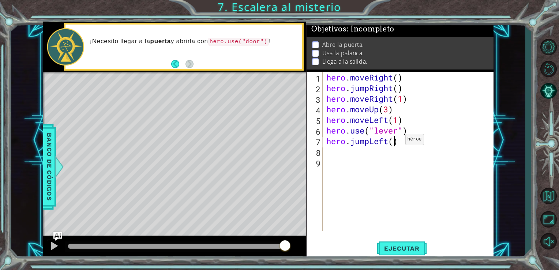
click at [394, 141] on div "hero . moveRight ( ) hero . jumpRight ( ) hero . moveRight ( 1 ) hero . moveUp …" at bounding box center [410, 162] width 171 height 180
click at [368, 142] on div "hero . moveRight ( ) hero . jumpRight ( ) hero . moveRight ( 1 ) hero . moveUp …" at bounding box center [410, 162] width 171 height 180
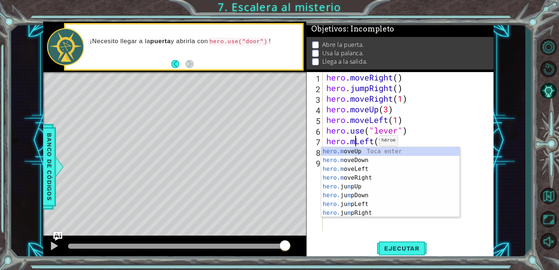
scroll to position [0, 1]
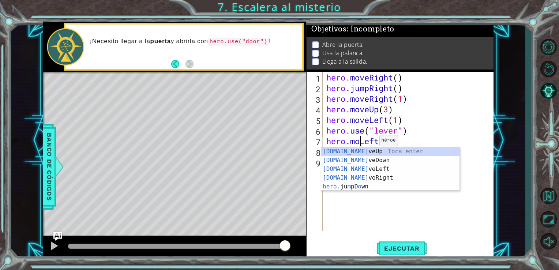
type textarea "hero.moveLeft(2)"
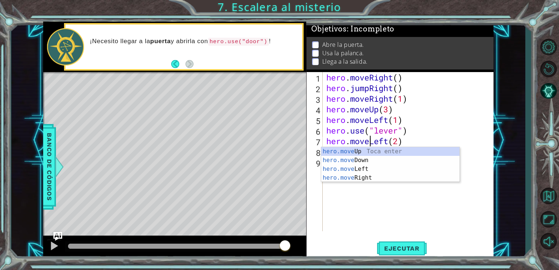
click at [403, 144] on div "hero . moveRight ( ) hero . jumpRight ( ) hero . moveRight ( 1 ) hero . moveUp …" at bounding box center [410, 162] width 171 height 180
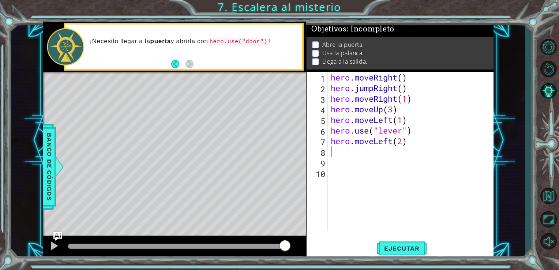
scroll to position [0, 0]
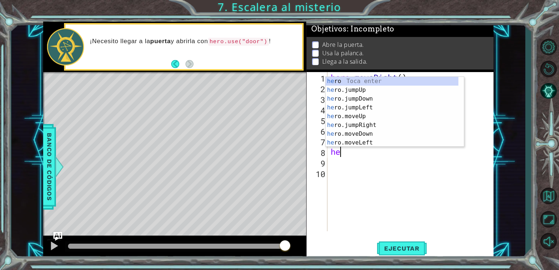
type textarea "her"
click at [424, 91] on div "her o Toca enter her o.jumpUp Toca enter her o.jumpDown Toca enter her o.jumpLe…" at bounding box center [391, 121] width 133 height 88
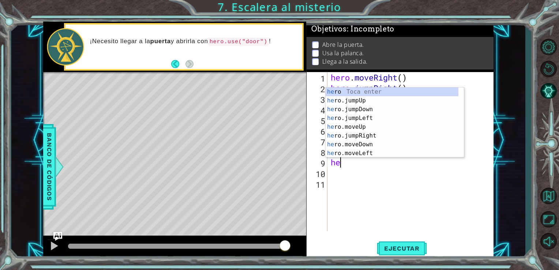
type textarea "her"
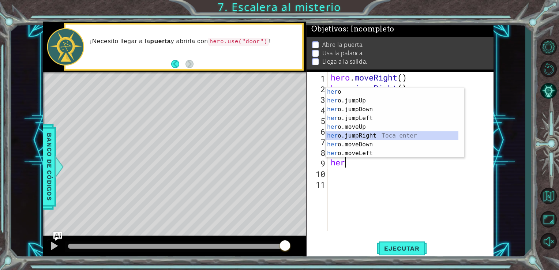
click at [392, 138] on div "her o Toca enter her o.jumpUp Toca enter her o.jumpDown Toca enter her o.jumpLe…" at bounding box center [391, 131] width 133 height 88
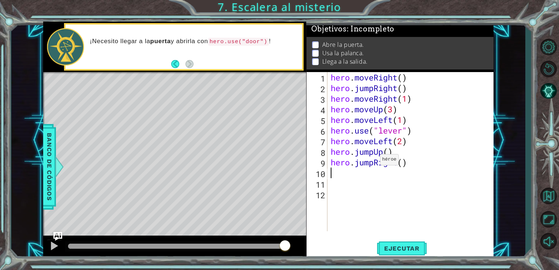
click at [373, 161] on div "hero . moveRight ( ) hero . jumpRight ( ) hero . moveRight ( 1 ) hero . moveUp …" at bounding box center [412, 162] width 166 height 180
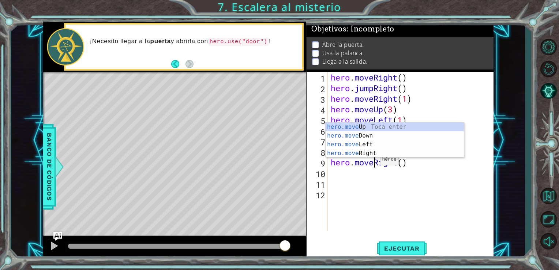
scroll to position [0, 1]
click at [403, 163] on div "hero . moveRight ( ) hero . jumpRight ( ) hero . moveRight ( 1 ) hero . moveUp …" at bounding box center [412, 162] width 166 height 180
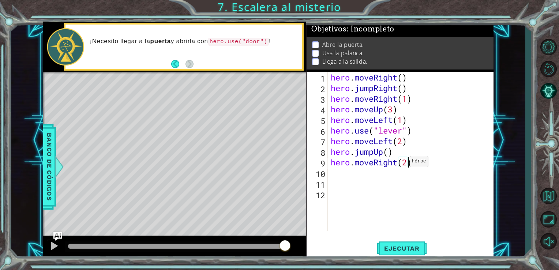
scroll to position [0, 3]
click at [399, 245] on span "Ejecutar" at bounding box center [402, 248] width 50 height 7
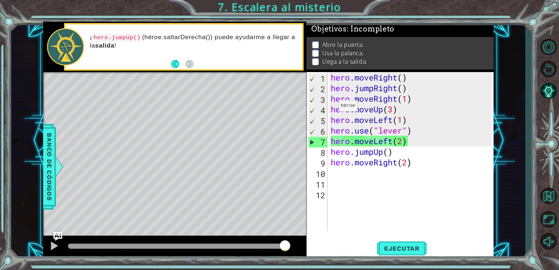
click at [332, 107] on div "hero . moveRight ( ) hero . jumpRight ( ) hero . moveRight ( 1 ) hero . moveUp …" at bounding box center [412, 162] width 166 height 180
type textarea "hero.moveUp(3)"
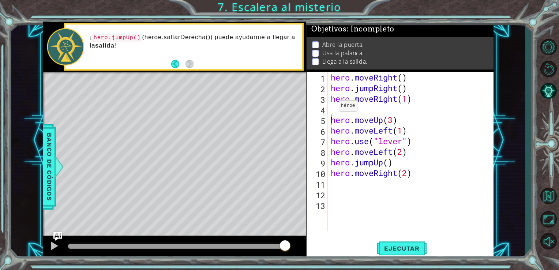
click at [332, 107] on div "hero . moveRight ( ) hero . jumpRight ( ) hero . moveRight ( 1 ) hero . moveUp …" at bounding box center [412, 162] width 166 height 180
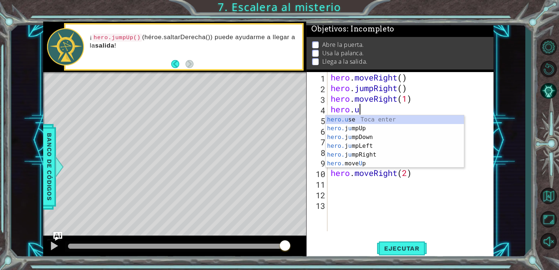
scroll to position [0, 1]
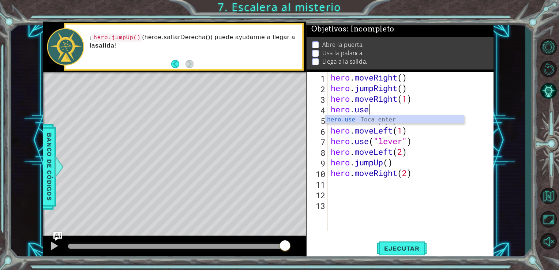
click at [351, 115] on div "hero.use Toca enter" at bounding box center [394, 128] width 138 height 26
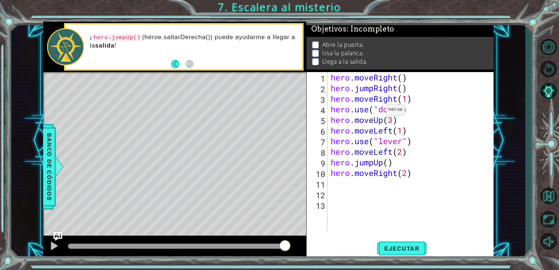
scroll to position [0, 3]
click at [407, 252] on span "Ejecutar" at bounding box center [402, 248] width 50 height 7
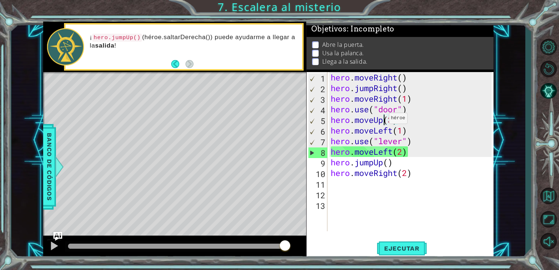
click at [382, 120] on div "hero . moveRight ( ) hero . jumpRight ( ) hero . moveRight ( 1 ) hero . use ( "…" at bounding box center [412, 162] width 166 height 180
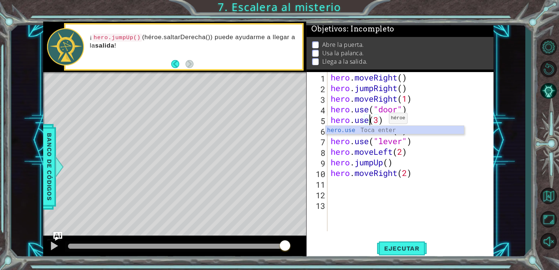
scroll to position [0, 1]
click at [393, 131] on div "hero.use Toca enter" at bounding box center [394, 139] width 138 height 26
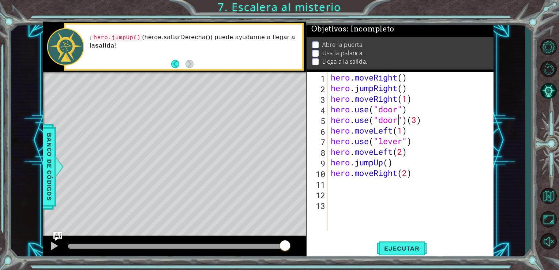
scroll to position [0, 3]
click at [425, 124] on div "hero . moveRight ( ) hero . jumpRight ( ) hero . moveRight ( 1 ) hero . use ( "…" at bounding box center [412, 162] width 166 height 180
click at [369, 110] on div "hero . moveRight ( ) hero . jumpRight ( ) hero . moveRight ( 1 ) hero . use ( "…" at bounding box center [412, 162] width 166 height 180
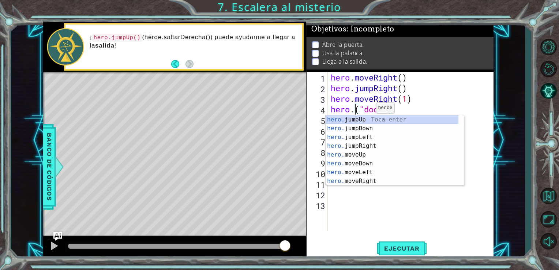
scroll to position [0, 1]
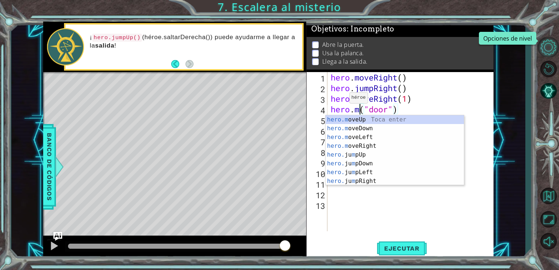
click at [553, 47] on button "Opciones de nivel" at bounding box center [547, 47] width 21 height 20
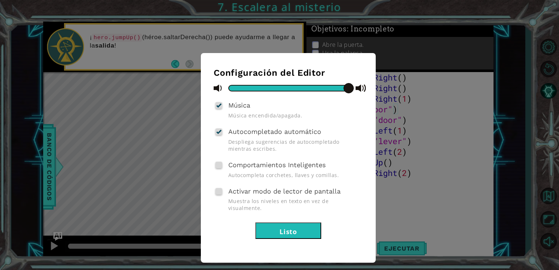
click at [304, 222] on button "Listo" at bounding box center [288, 230] width 66 height 16
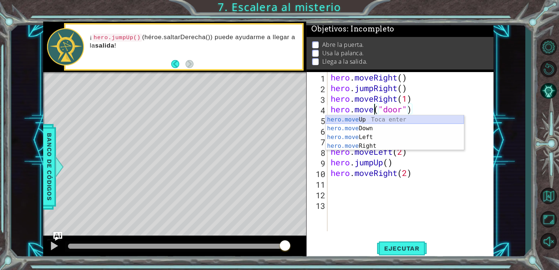
click at [366, 118] on div "hero.move Up Toca enter hero.move Down Toca enter hero.move Left Toca enter her…" at bounding box center [394, 141] width 138 height 53
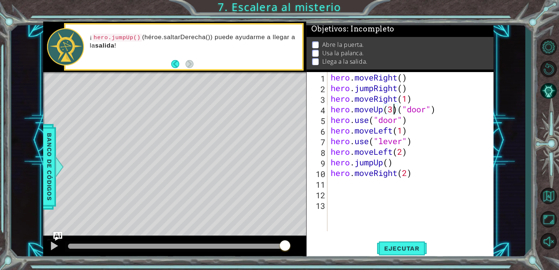
scroll to position [0, 3]
click at [437, 114] on div "hero . moveRight ( ) hero . jumpRight ( ) hero . moveRight ( 1 ) hero . moveUp …" at bounding box center [412, 162] width 166 height 180
type textarea "hero.moveUp(1)"
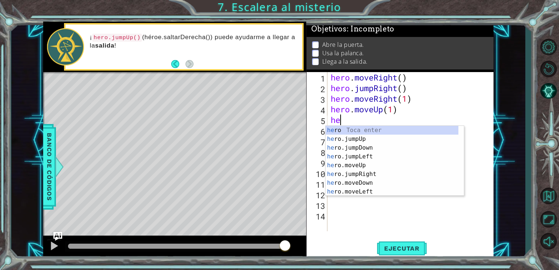
scroll to position [0, 0]
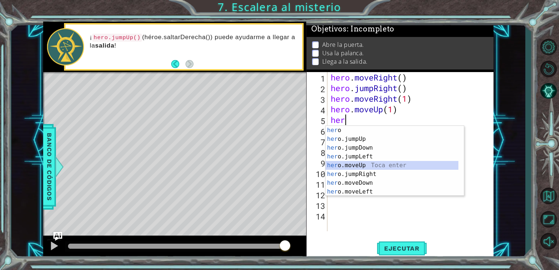
click at [415, 168] on div "her o Toca enter her o.jumpUp Toca enter her o.jumpDown Toca enter her o.jumpLe…" at bounding box center [391, 170] width 133 height 88
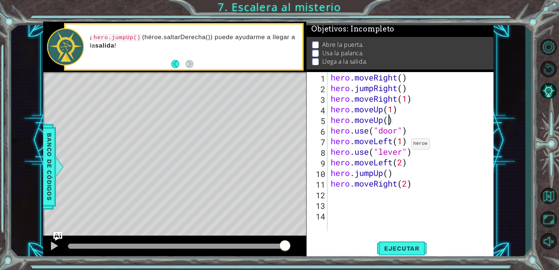
scroll to position [0, 3]
click at [398, 249] on span "Ejecutar" at bounding box center [402, 248] width 50 height 7
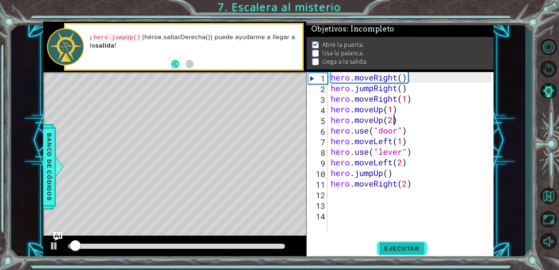
scroll to position [3, 0]
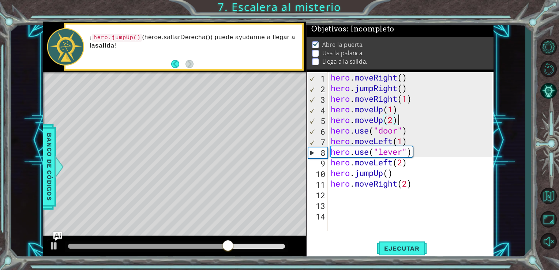
click at [406, 119] on div "hero . moveRight ( ) hero . jumpRight ( ) hero . moveRight ( 1 ) hero . moveUp …" at bounding box center [412, 162] width 166 height 180
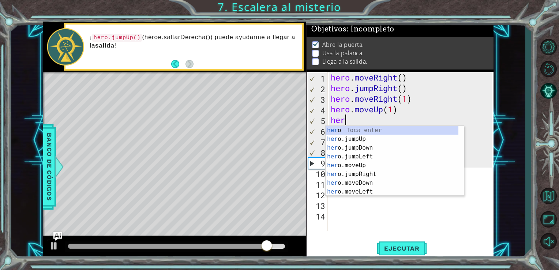
scroll to position [0, 0]
type textarea "h"
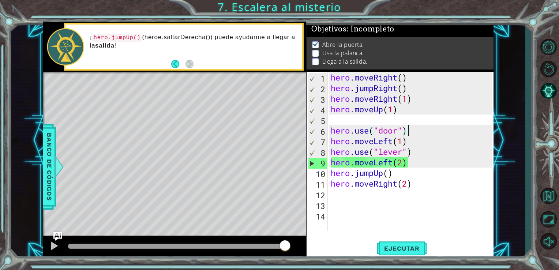
click at [416, 135] on div "hero . moveRight ( ) hero . jumpRight ( ) hero . moveRight ( 1 ) hero . moveUp …" at bounding box center [412, 162] width 166 height 180
click at [329, 131] on div "hero . moveRight ( ) hero . jumpRight ( ) hero . moveRight ( 1 ) hero . moveUp …" at bounding box center [412, 162] width 166 height 180
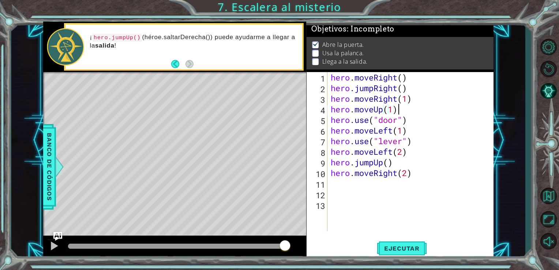
click at [407, 114] on div "hero . moveRight ( ) hero . jumpRight ( ) hero . moveRight ( 1 ) hero . moveUp …" at bounding box center [412, 162] width 166 height 180
click at [408, 118] on div "hero . moveRight ( ) hero . jumpRight ( ) hero . moveRight ( 1 ) hero . moveUp …" at bounding box center [412, 162] width 166 height 180
type textarea "hero.use("door")"
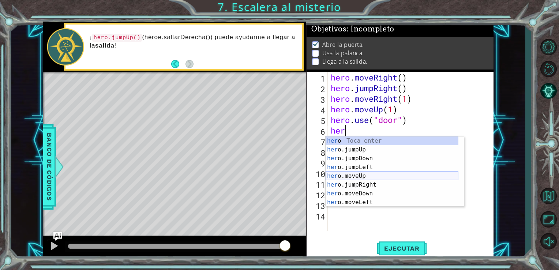
click at [378, 180] on div "her o Toca enter her o.jumpUp Toca enter her o.jumpDown Toca enter her o.jumpLe…" at bounding box center [391, 180] width 133 height 88
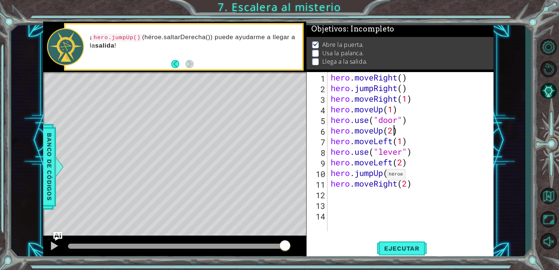
scroll to position [0, 3]
type textarea "hero.moveUp(2)"
click at [388, 249] on span "Ejecutar" at bounding box center [402, 248] width 50 height 7
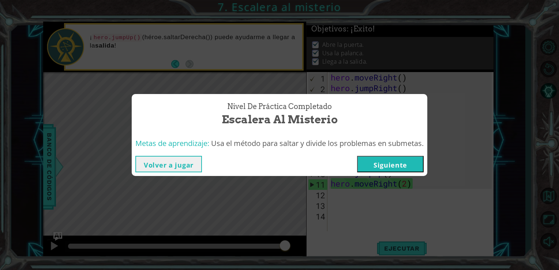
click at [405, 166] on button "Siguiente" at bounding box center [390, 164] width 67 height 16
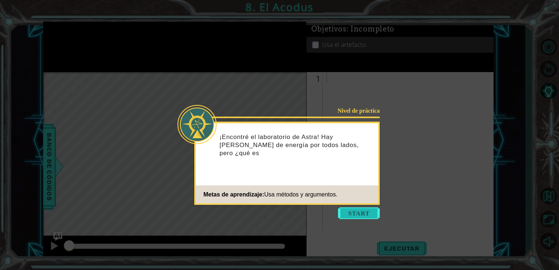
click at [341, 211] on button "Start" at bounding box center [359, 213] width 42 height 12
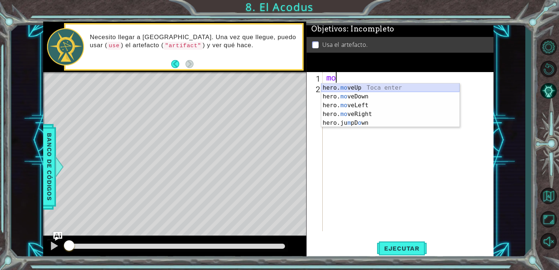
click at [404, 87] on div "hero. mo veUp Toca enter hero. mo veDown Toca enter hero. mo veLeft Toca enter …" at bounding box center [390, 113] width 138 height 61
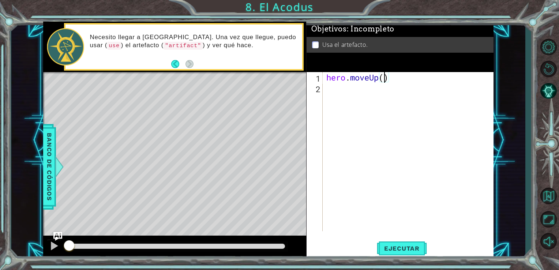
type textarea "hero.moveUp(2)"
click at [404, 87] on div "hero . moveUp ( 2 )" at bounding box center [410, 162] width 171 height 180
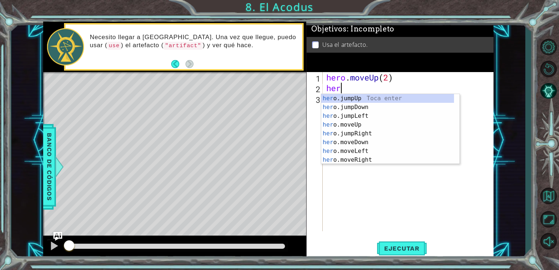
scroll to position [0, 0]
click at [373, 151] on div "hero .jumpUp Toca enter hero .jumpDown Toca enter hero .jumpLeft Toca enter her…" at bounding box center [387, 138] width 133 height 88
type textarea "hero.moveLeft(1)"
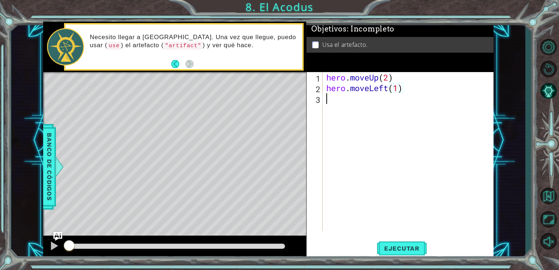
click at [372, 109] on div "hero . moveUp ( 2 ) hero . moveLeft ( 1 )" at bounding box center [410, 162] width 171 height 180
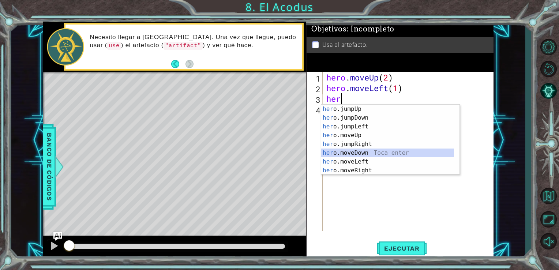
click at [362, 157] on div "her o.jumpUp Toca enter her o.jumpDown Toca enter her o.jumpLeft Toca enter her…" at bounding box center [387, 149] width 133 height 88
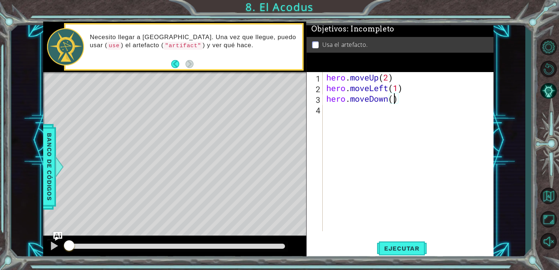
type textarea "hero.moveDown(2)"
click at [375, 114] on div "hero . moveUp ( 2 ) hero . moveLeft ( 1 ) hero . moveDown ( 2 )" at bounding box center [410, 162] width 171 height 180
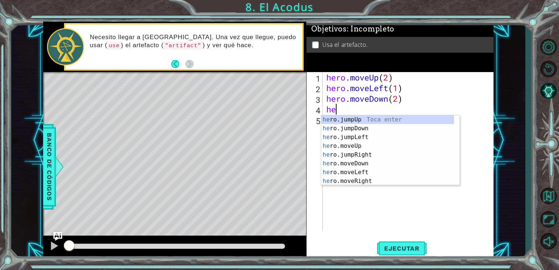
type textarea "her"
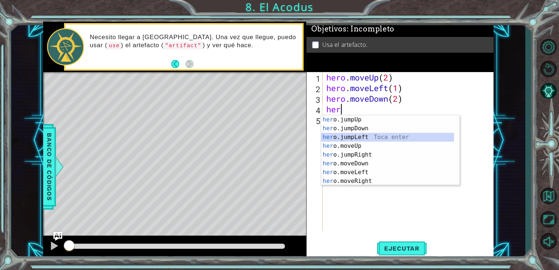
click at [377, 133] on div "her o.jumpUp Toca enter her o.jumpDown Toca enter her o.jumpLeft Toca enter her…" at bounding box center [387, 159] width 133 height 88
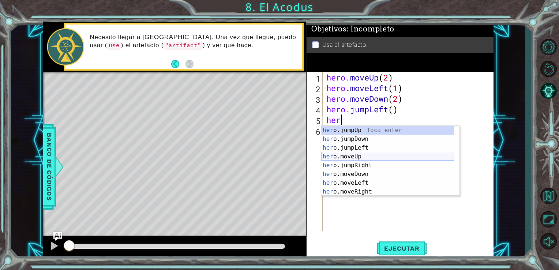
click at [370, 157] on div "her o.jumpUp Toca enter her o.jumpDown Toca enter her o.jumpLeft Toca enter her…" at bounding box center [387, 170] width 133 height 88
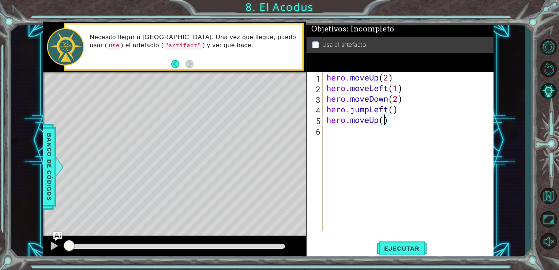
type textarea "hero.moveUp(2)"
click at [394, 136] on div "hero . moveUp ( 2 ) hero . moveLeft ( 1 ) hero . moveDown ( 2 ) hero . jumpLeft…" at bounding box center [410, 162] width 171 height 180
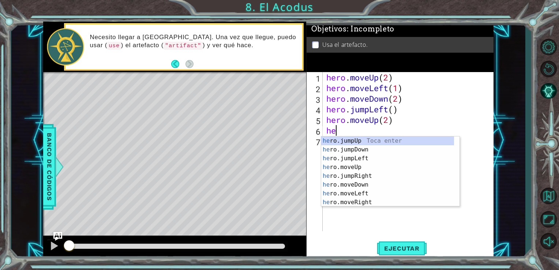
type textarea "her"
click at [382, 178] on div "her o.jumpUp Toca enter her o.jumpDown Toca enter her o.jumpLeft Toca enter her…" at bounding box center [387, 180] width 133 height 88
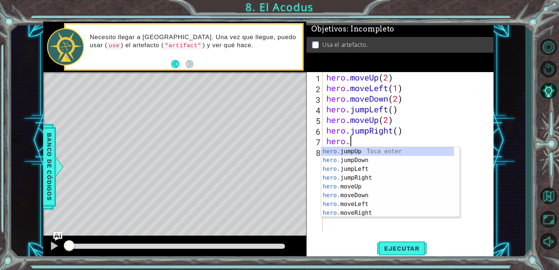
scroll to position [0, 1]
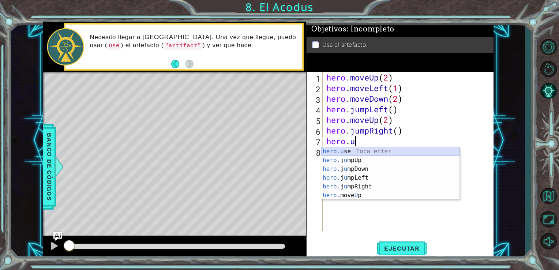
click at [386, 153] on div "hero.u se Toca enter hero. j u mpUp Toca enter hero. j u mpDown Toca enter hero…" at bounding box center [390, 182] width 138 height 70
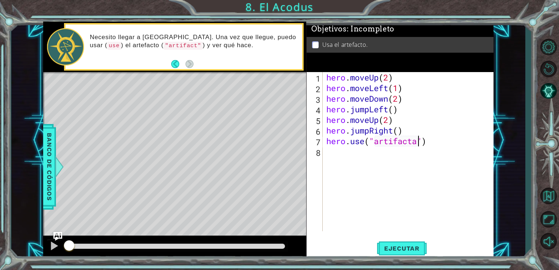
scroll to position [0, 4]
click at [405, 248] on span "Ejecutar" at bounding box center [402, 248] width 50 height 7
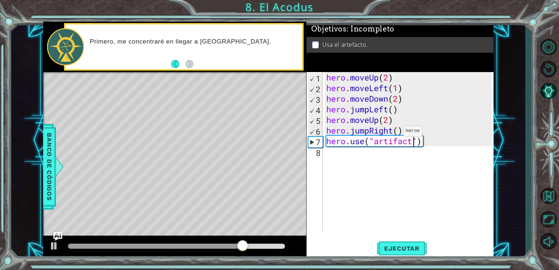
click at [392, 133] on div "hero . moveUp ( 2 ) hero . moveLeft ( 1 ) hero . moveDown ( 2 ) hero . jumpLeft…" at bounding box center [410, 162] width 171 height 180
click at [397, 133] on div "hero . moveUp ( 2 ) hero . moveLeft ( 1 ) hero . moveDown ( 2 ) hero . jumpLeft…" at bounding box center [410, 162] width 171 height 180
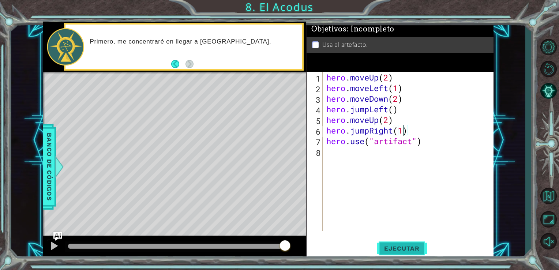
click at [390, 250] on span "Ejecutar" at bounding box center [402, 248] width 50 height 7
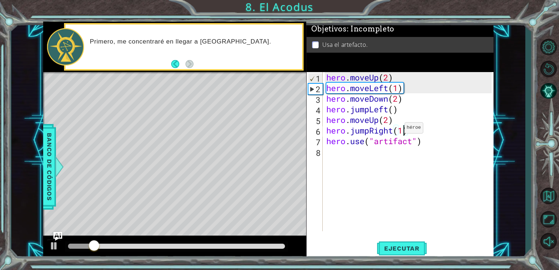
click at [393, 129] on div "hero . moveUp ( 2 ) hero . moveLeft ( 1 ) hero . moveDown ( 2 ) hero . jumpLeft…" at bounding box center [410, 162] width 171 height 180
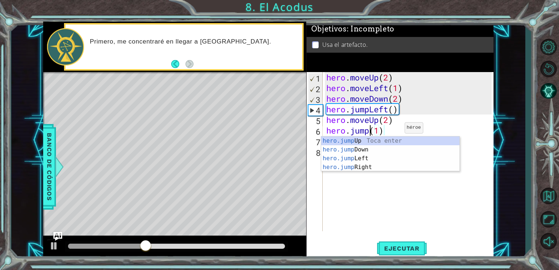
scroll to position [0, 2]
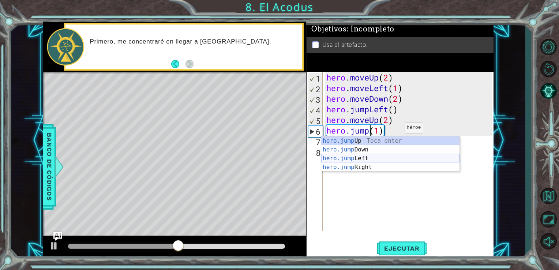
click at [388, 157] on div "hero.jump Up Toca enter hero.jump Down Toca enter hero.jump Left Toca enter her…" at bounding box center [390, 162] width 138 height 53
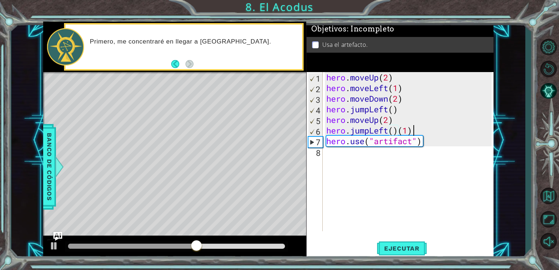
click at [412, 132] on div "hero . moveUp ( 2 ) hero . moveLeft ( 1 ) hero . moveDown ( 2 ) hero . jumpLeft…" at bounding box center [410, 162] width 171 height 180
click at [385, 252] on span "Ejecutar" at bounding box center [402, 248] width 50 height 7
click at [369, 133] on div "hero . moveUp ( 2 ) hero . moveLeft ( 1 ) hero . moveDown ( 2 ) hero . jumpLeft…" at bounding box center [410, 162] width 171 height 180
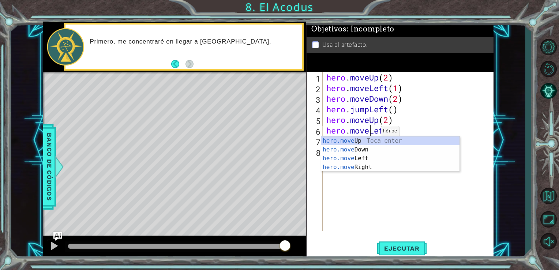
scroll to position [0, 1]
click at [366, 157] on div "hero.move Up Toca enter hero.move Down Toca enter hero.move Left Toca enter her…" at bounding box center [390, 162] width 138 height 53
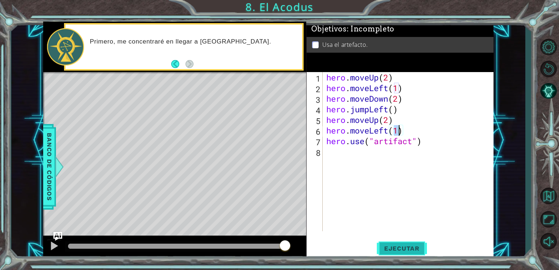
click at [394, 248] on span "Ejecutar" at bounding box center [402, 248] width 50 height 7
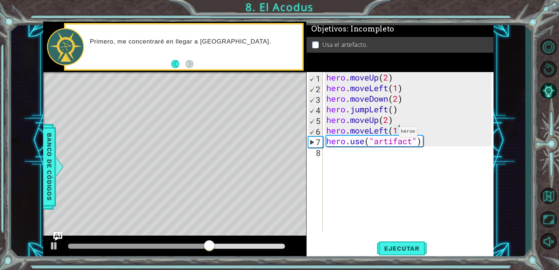
click at [387, 133] on div "hero . moveUp ( 2 ) hero . moveLeft ( 1 ) hero . moveDown ( 2 ) hero . jumpLeft…" at bounding box center [410, 162] width 171 height 180
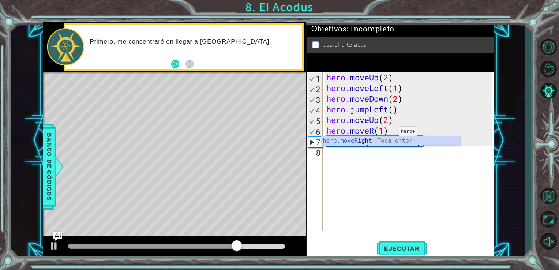
scroll to position [0, 2]
click at [369, 141] on div "hero.moveR ight Toca enter" at bounding box center [390, 149] width 138 height 26
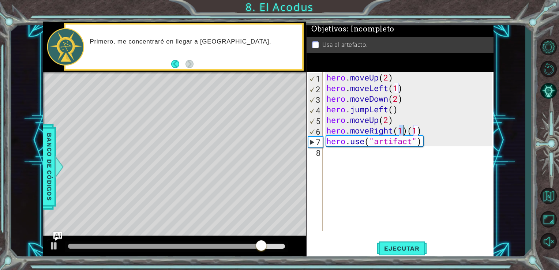
click at [434, 134] on div "hero . moveUp ( 2 ) hero . moveLeft ( 1 ) hero . moveDown ( 2 ) hero . jumpLeft…" at bounding box center [410, 162] width 171 height 180
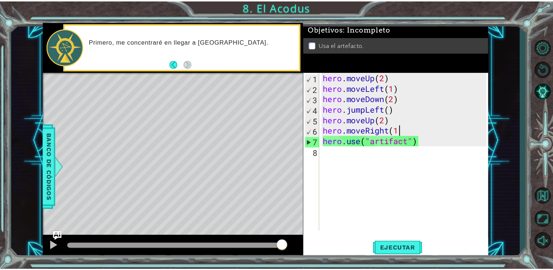
scroll to position [0, 3]
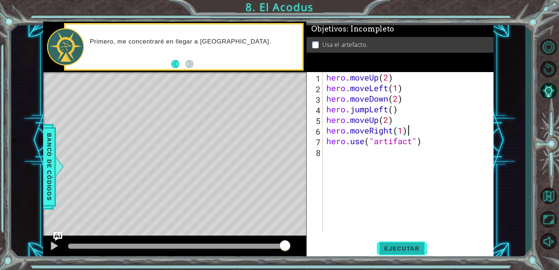
type textarea "hero.moveRight(1)"
click at [381, 250] on span "Ejecutar" at bounding box center [402, 248] width 50 height 7
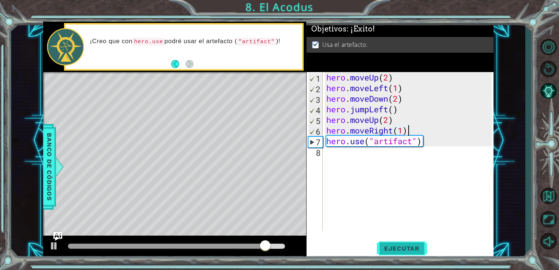
click at [411, 248] on span "Ejecutar" at bounding box center [402, 248] width 50 height 7
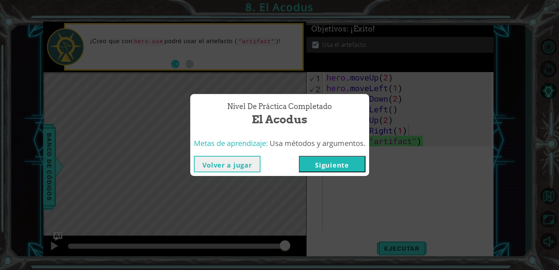
click at [337, 166] on button "Siguiente" at bounding box center [332, 164] width 67 height 16
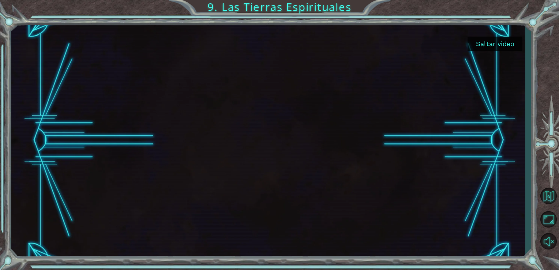
click at [492, 40] on button "Saltar video" at bounding box center [494, 44] width 55 height 14
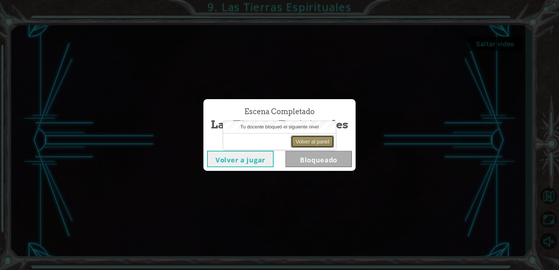
click at [320, 140] on button "Volver al panel" at bounding box center [312, 141] width 43 height 12
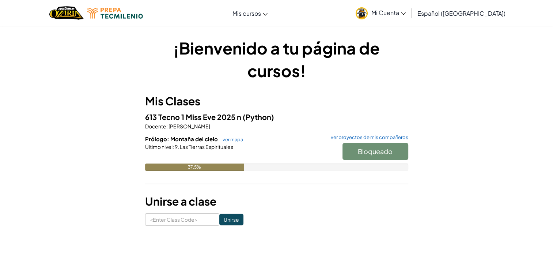
click at [364, 154] on div "Bloqueado" at bounding box center [371, 153] width 73 height 20
click at [406, 12] on span "Mi Cuenta" at bounding box center [388, 13] width 34 height 8
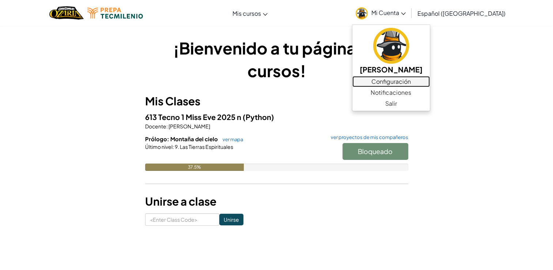
click at [409, 82] on link "Configuración" at bounding box center [391, 81] width 78 height 11
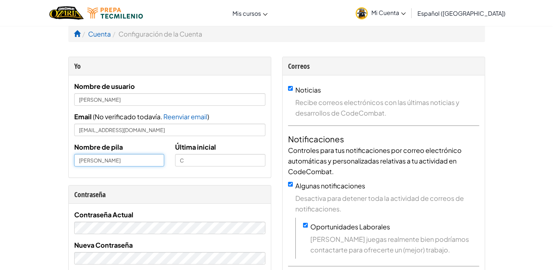
click at [152, 163] on input "[PERSON_NAME]" at bounding box center [119, 160] width 90 height 12
click at [118, 162] on input "[PERSON_NAME]" at bounding box center [119, 160] width 90 height 12
type input "[PERSON_NAME]"
click at [249, 28] on ol "Cuenta Configuración de la Cuenta" at bounding box center [276, 34] width 417 height 16
